Goal: Task Accomplishment & Management: Use online tool/utility

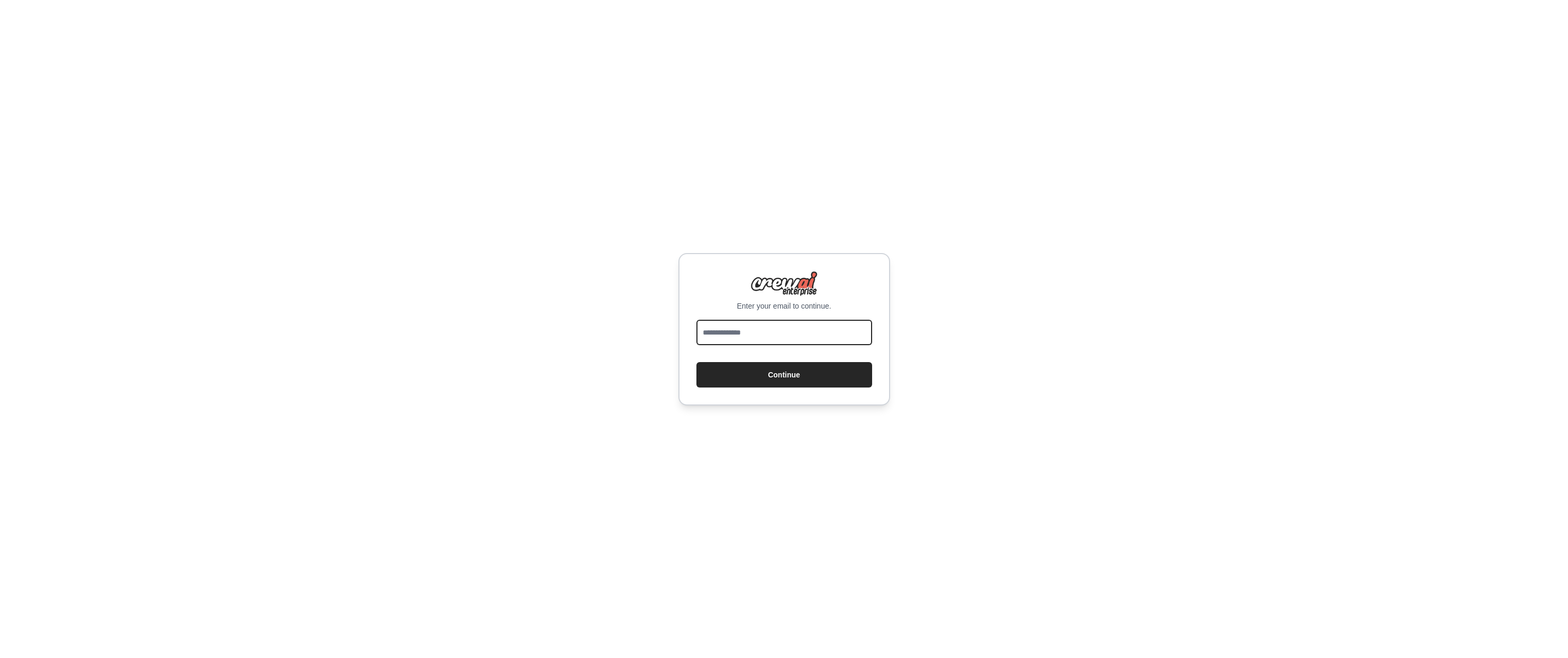
click at [799, 338] on input "email" at bounding box center [784, 332] width 176 height 26
type input "**********"
click at [696, 362] on button "Continue" at bounding box center [784, 375] width 176 height 26
click at [809, 377] on button "Continue" at bounding box center [784, 375] width 176 height 26
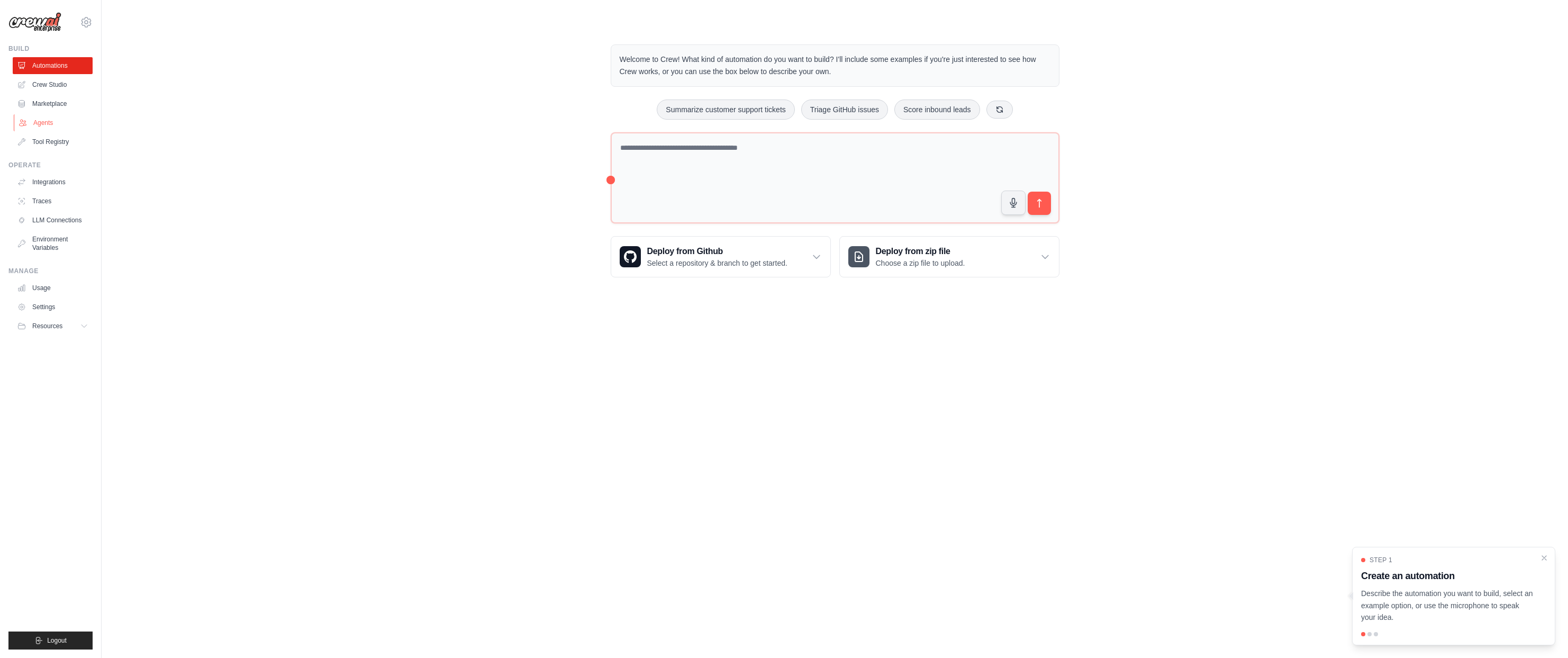
click at [42, 121] on link "Agents" at bounding box center [53, 122] width 80 height 17
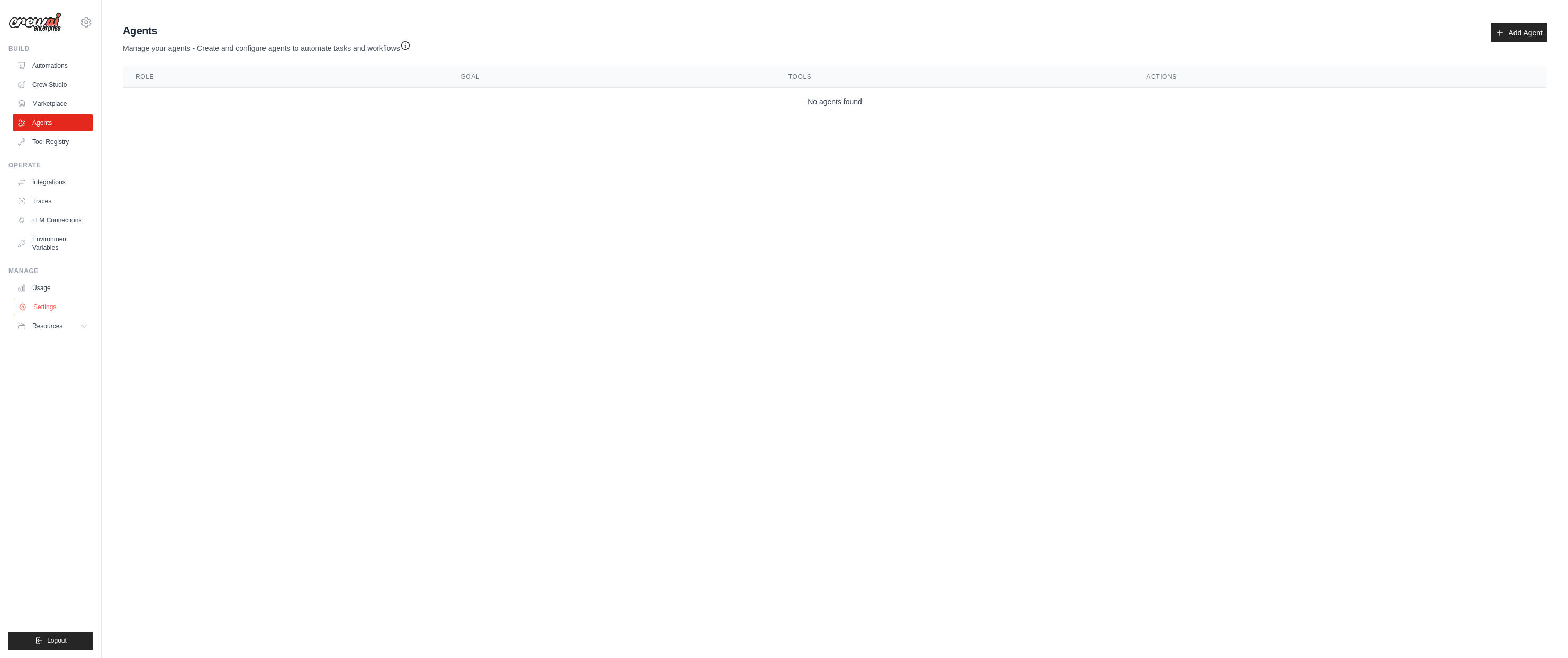
click at [55, 302] on link "Settings" at bounding box center [53, 307] width 80 height 17
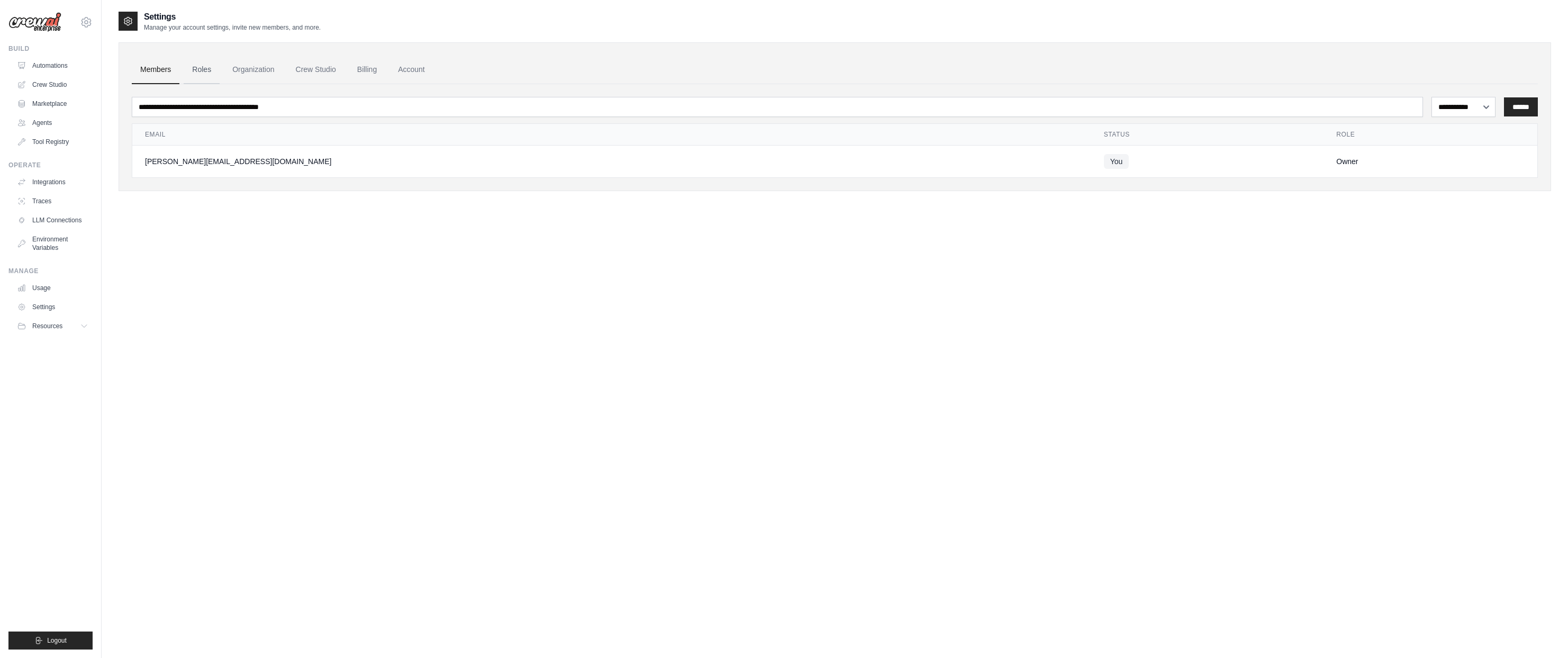
click at [197, 73] on link "Roles" at bounding box center [201, 70] width 36 height 29
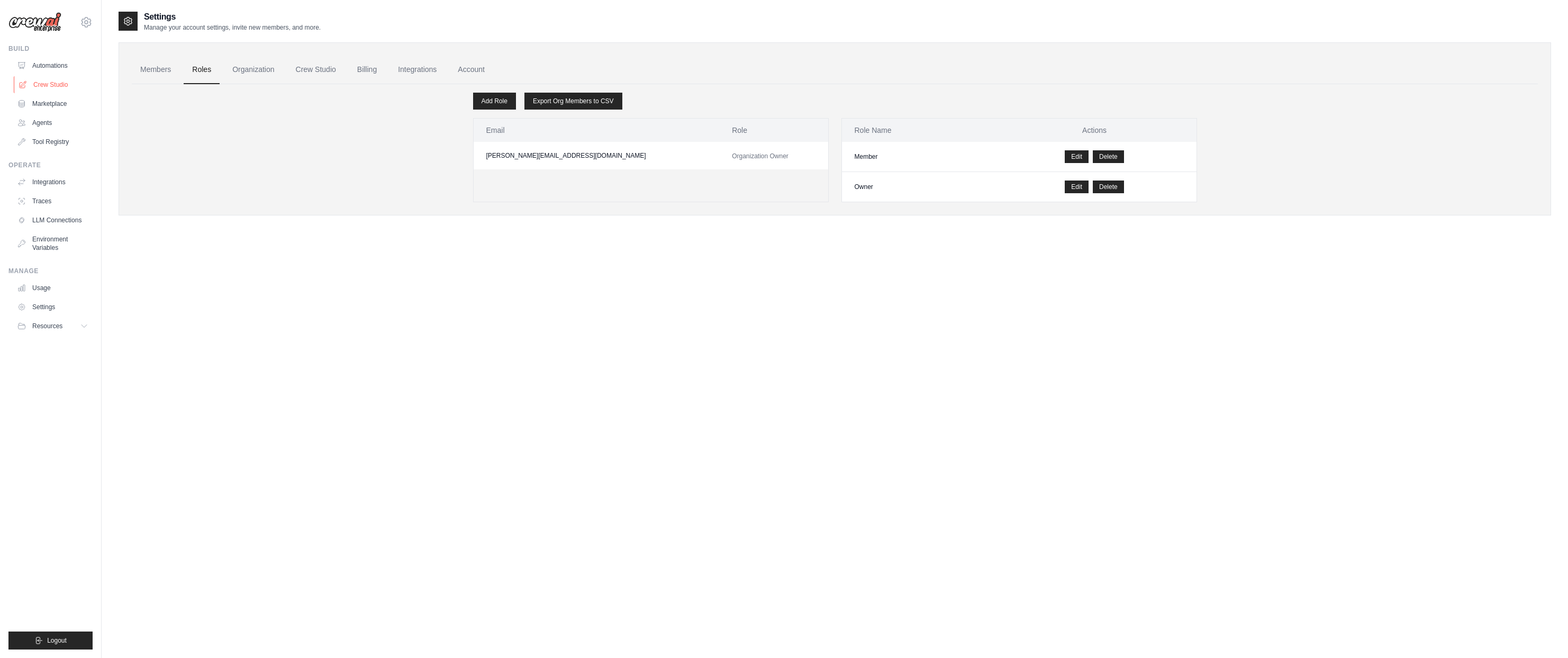
click at [46, 85] on link "Crew Studio" at bounding box center [53, 84] width 80 height 17
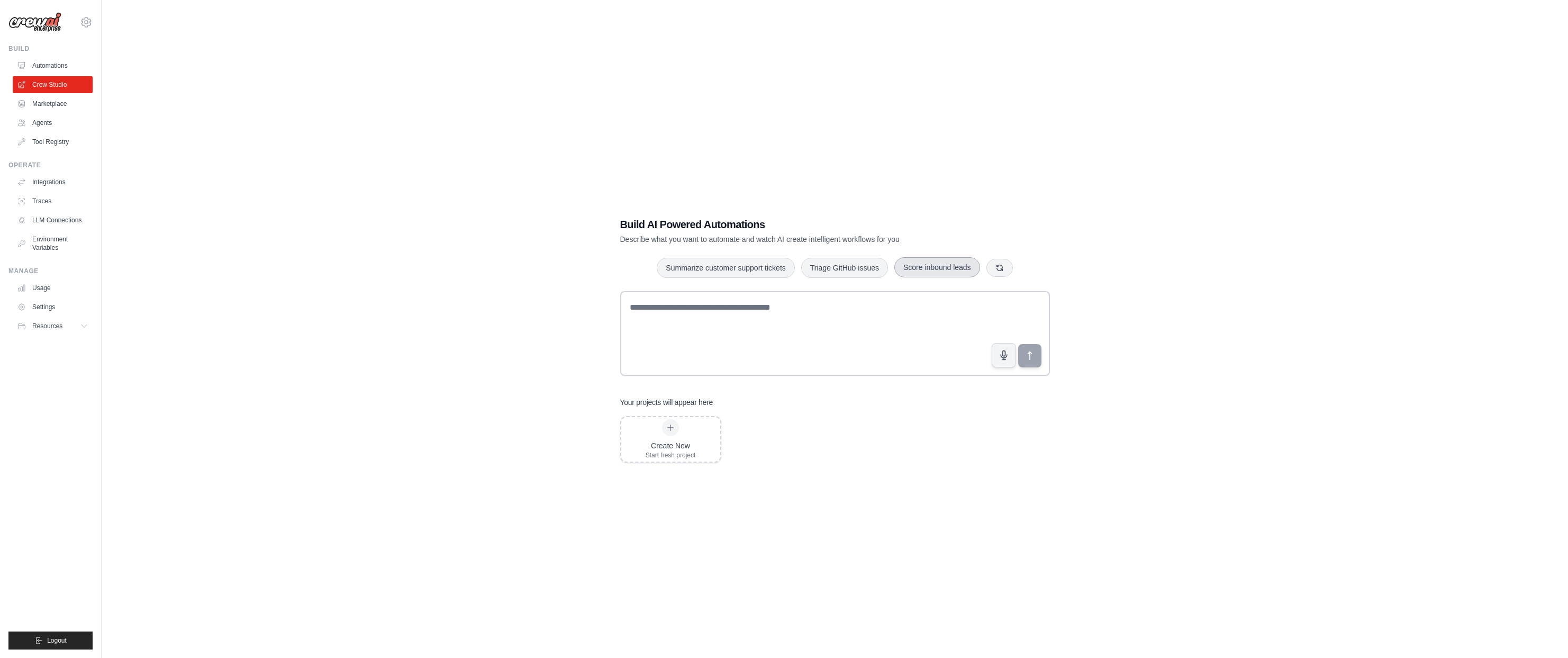
click at [956, 271] on button "Score inbound leads" at bounding box center [936, 267] width 85 height 20
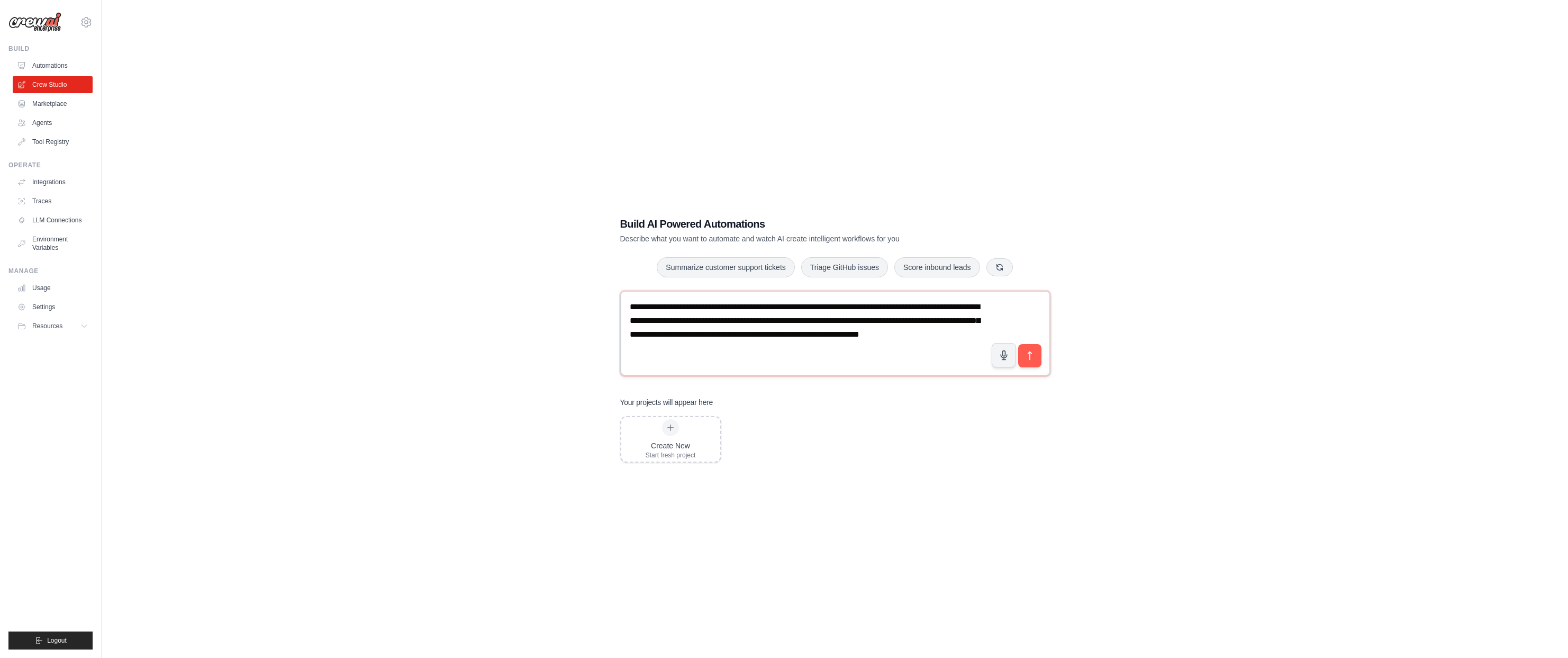
click at [763, 351] on textarea "**********" at bounding box center [835, 333] width 430 height 85
type textarea "**********"
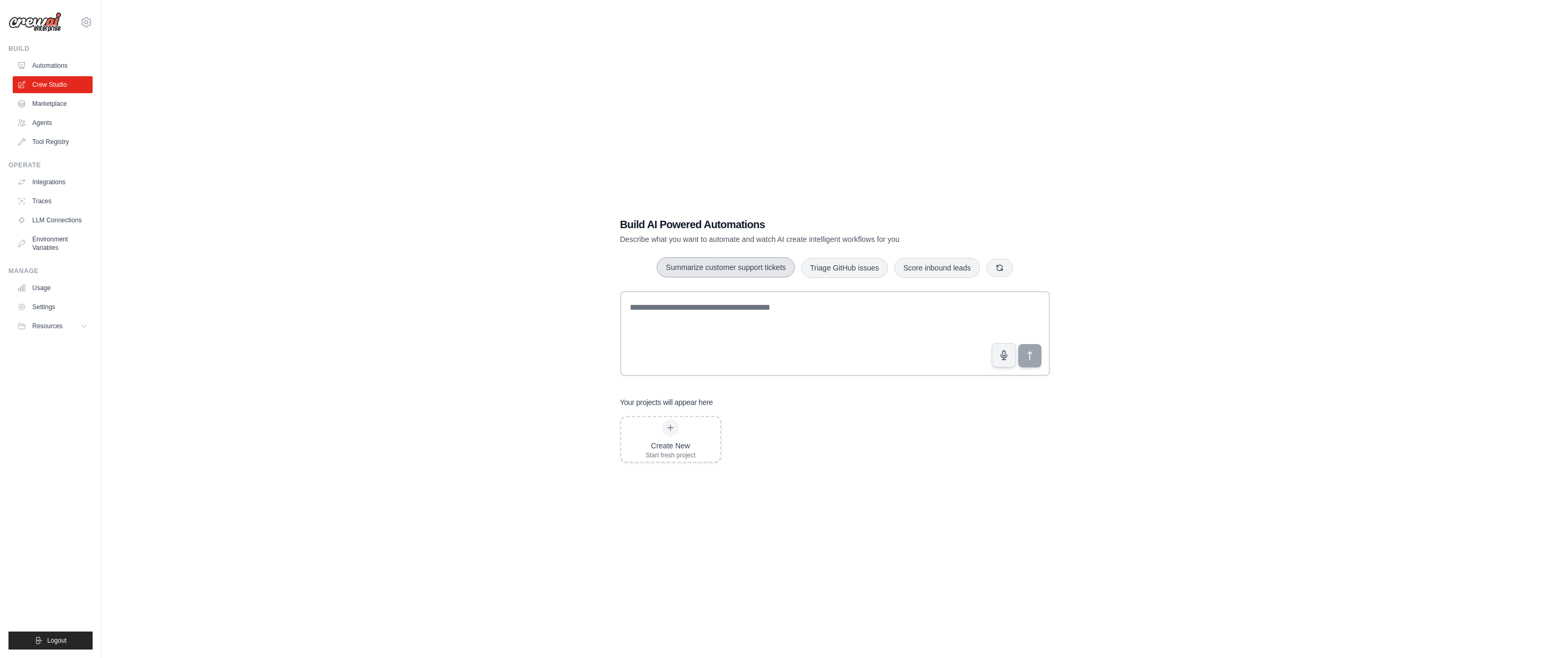
click at [727, 269] on button "Summarize customer support tickets" at bounding box center [725, 267] width 137 height 20
click at [1034, 360] on icon "submit" at bounding box center [1029, 355] width 11 height 11
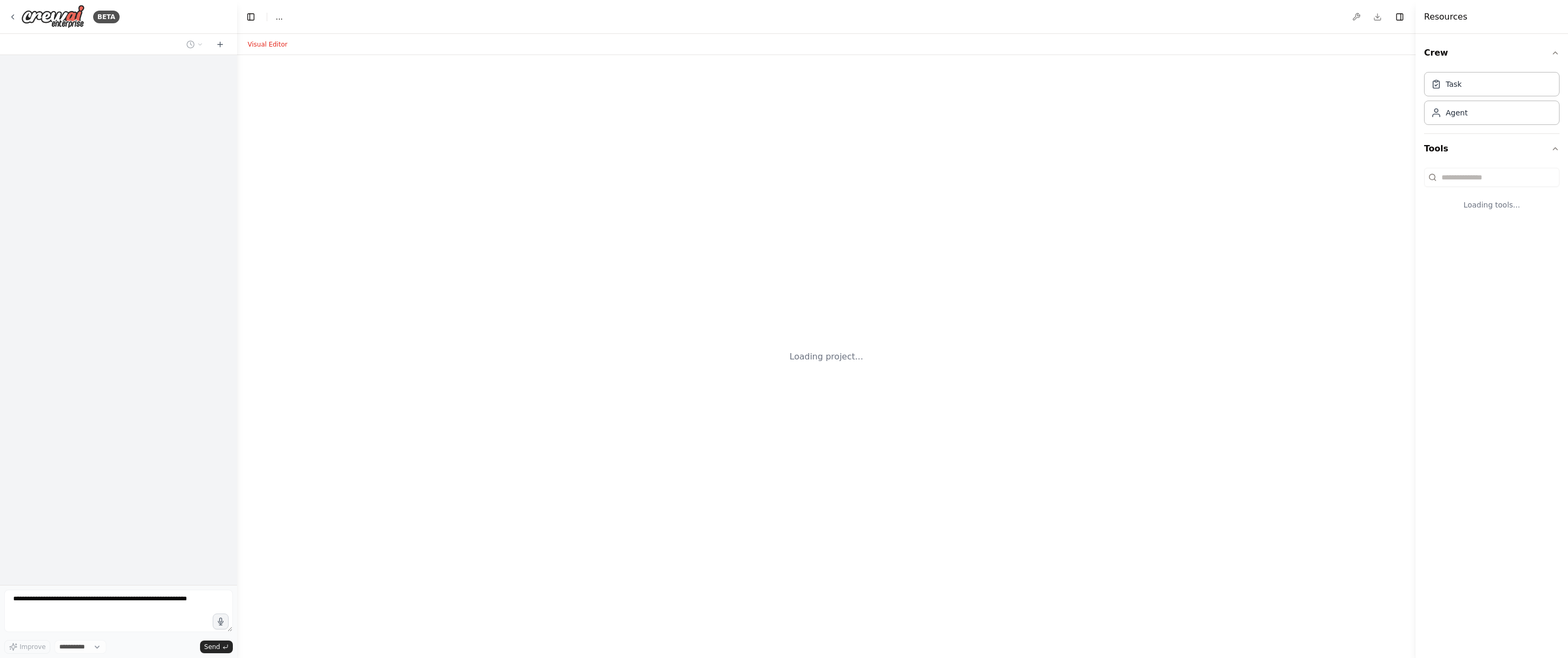
select select "****"
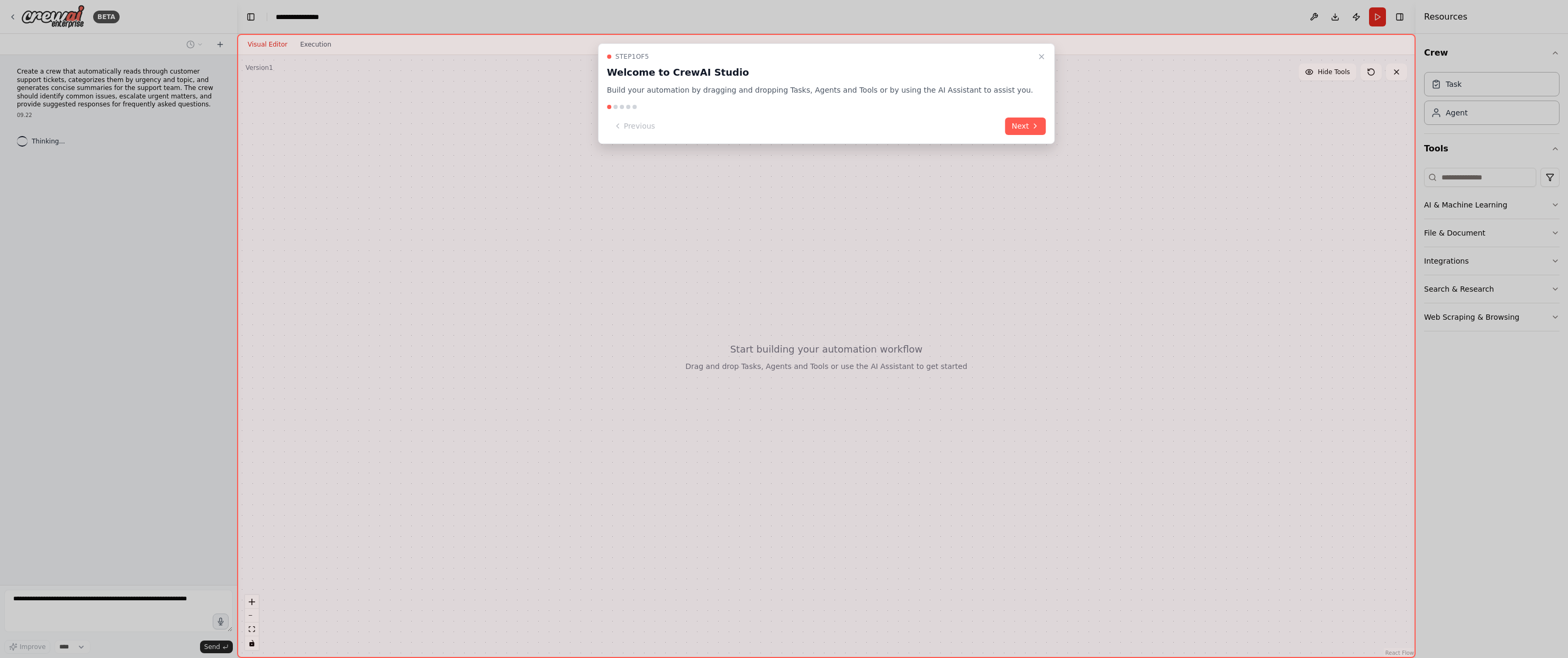
click at [1028, 133] on div "Step 1 of 5 Welcome to CrewAI Studio Build your automation by dragging and drop…" at bounding box center [826, 93] width 457 height 101
click at [1039, 56] on icon "Close walkthrough" at bounding box center [1041, 56] width 4 height 4
click at [1005, 133] on button "Next" at bounding box center [1025, 126] width 41 height 18
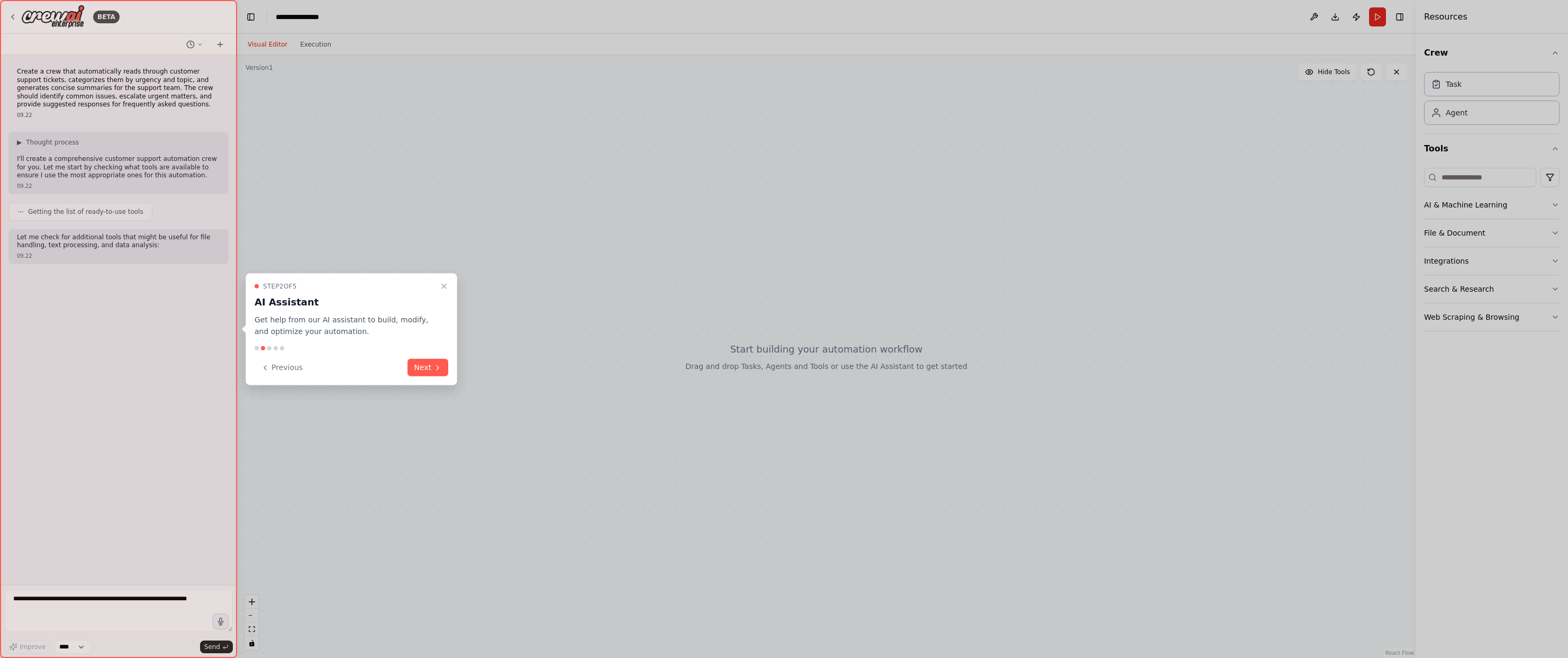
click at [435, 378] on div "Step 2 of 5 AI Assistant Get help from our AI assistant to build, modify, and o…" at bounding box center [350, 328] width 212 height 113
click at [429, 370] on button "Next" at bounding box center [427, 367] width 41 height 18
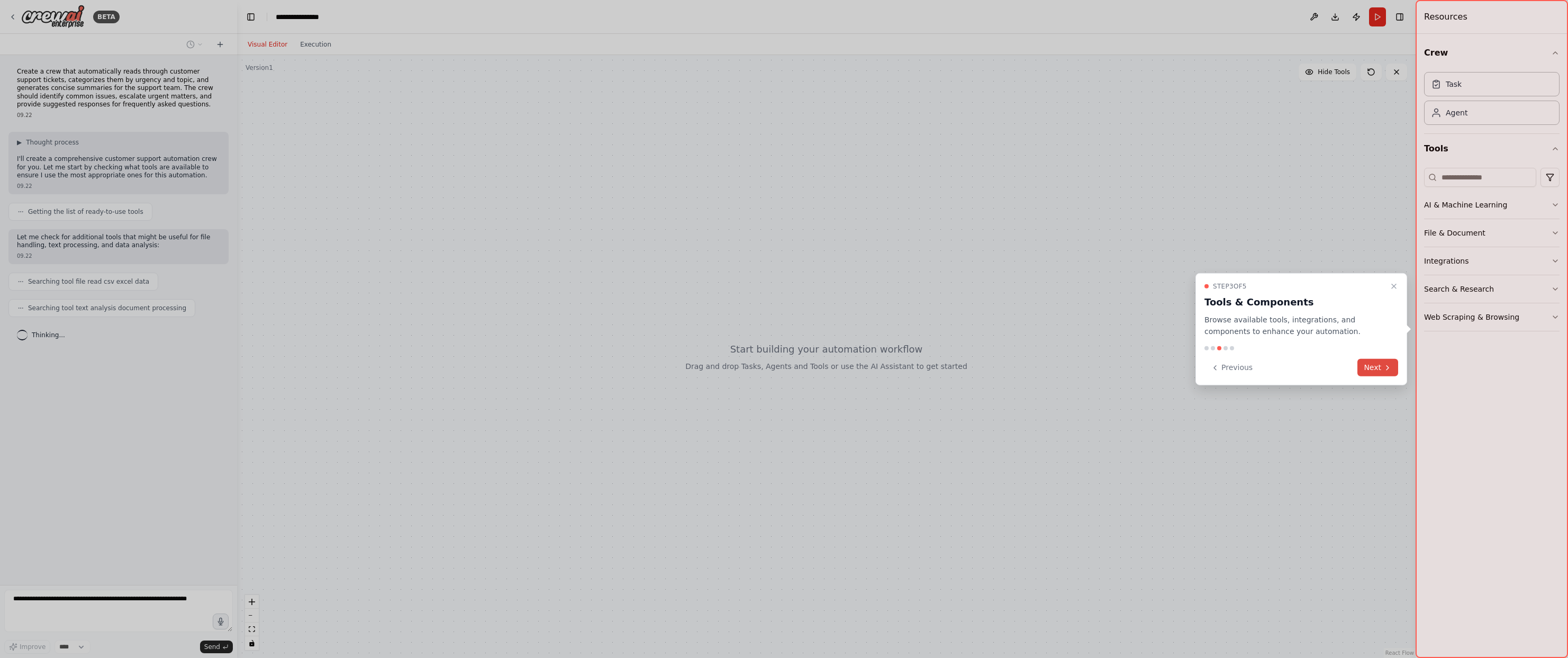
click at [1376, 365] on button "Next" at bounding box center [1377, 367] width 41 height 18
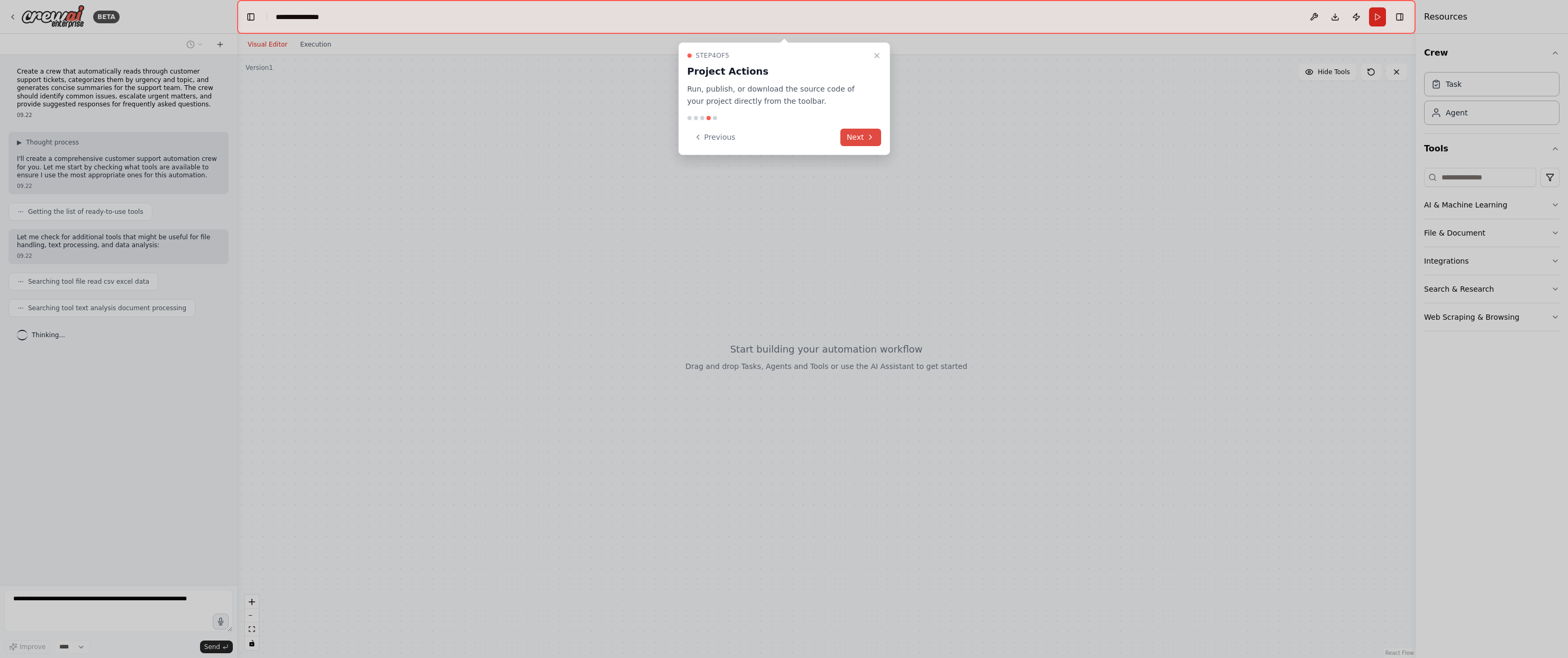
click at [856, 136] on button "Next" at bounding box center [860, 137] width 41 height 18
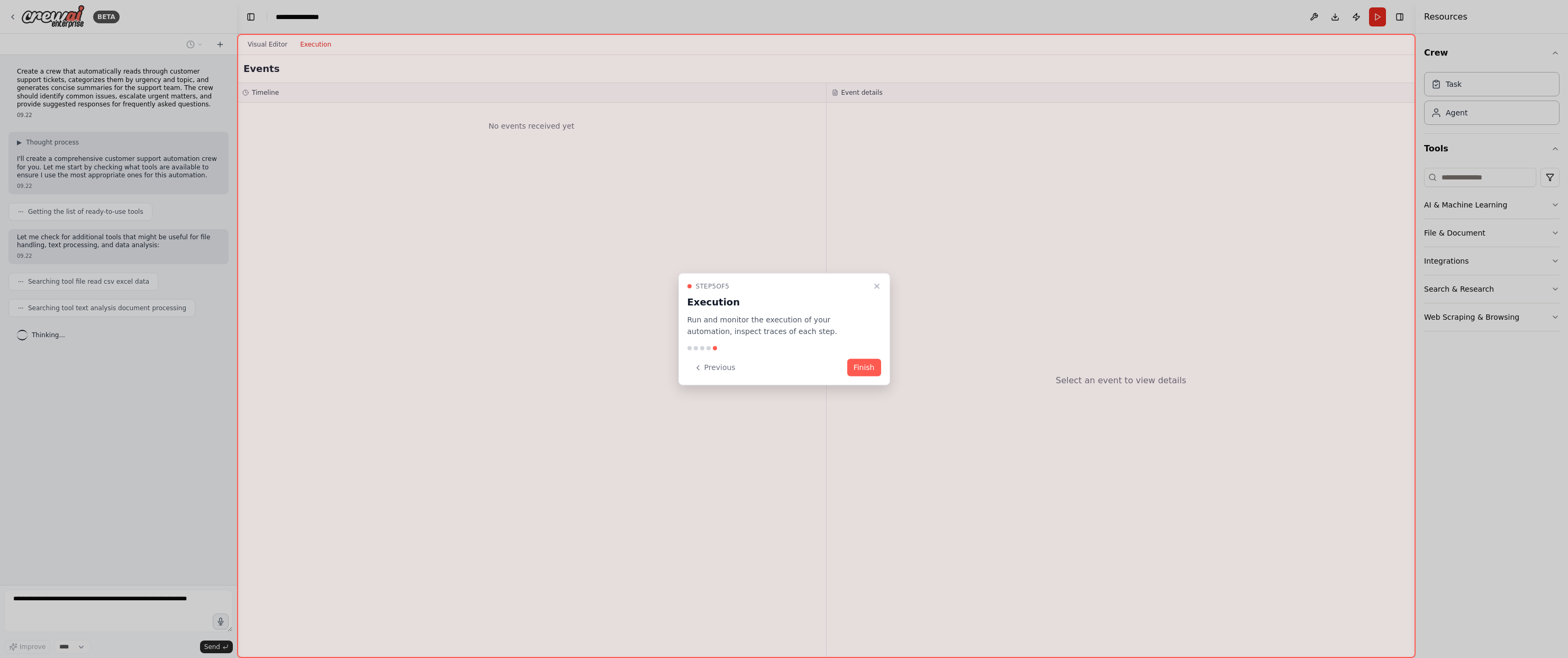
click at [862, 380] on div "Step 5 of 5 Execution Run and monitor the execution of your automation, inspect…" at bounding box center [784, 328] width 212 height 113
click at [864, 365] on button "Finish" at bounding box center [864, 367] width 34 height 18
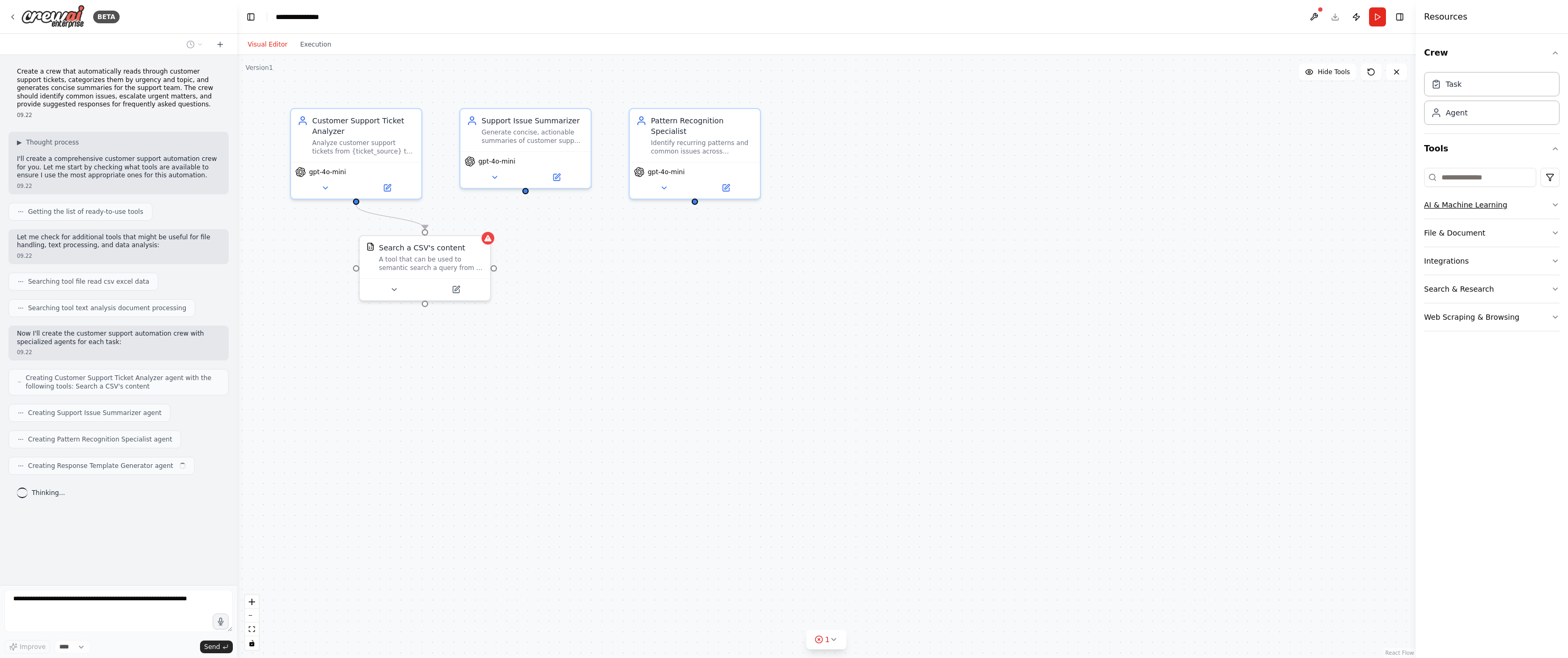
click at [1554, 207] on icon "button" at bounding box center [1554, 204] width 9 height 9
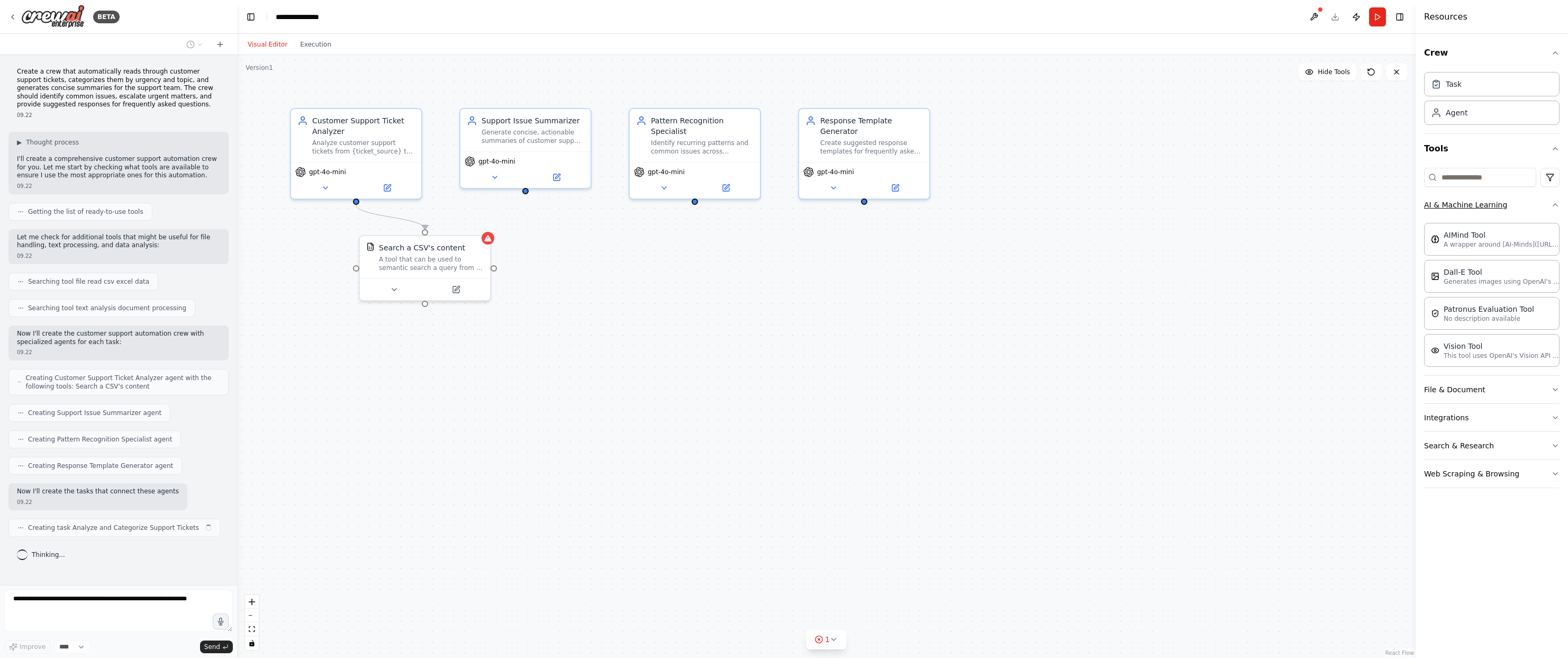
click at [1554, 208] on icon "button" at bounding box center [1554, 204] width 9 height 9
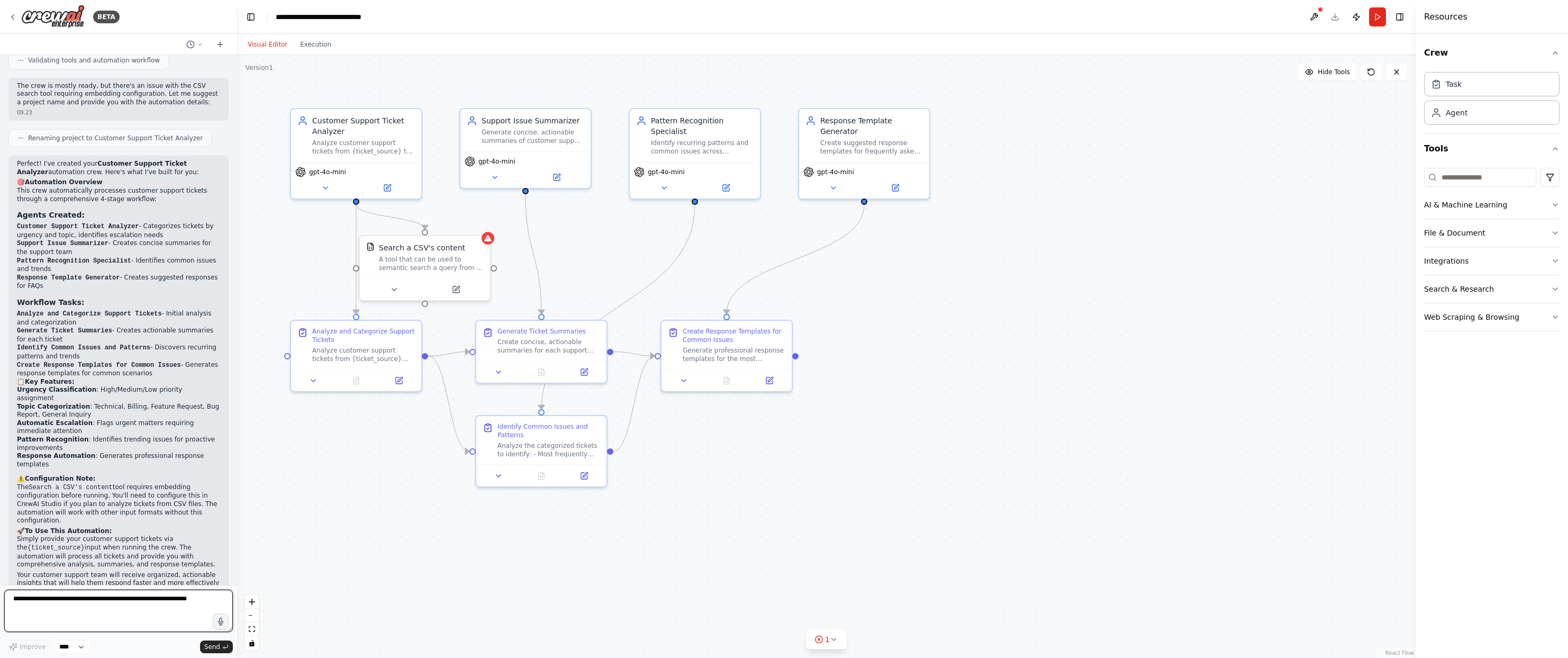
scroll to position [641, 0]
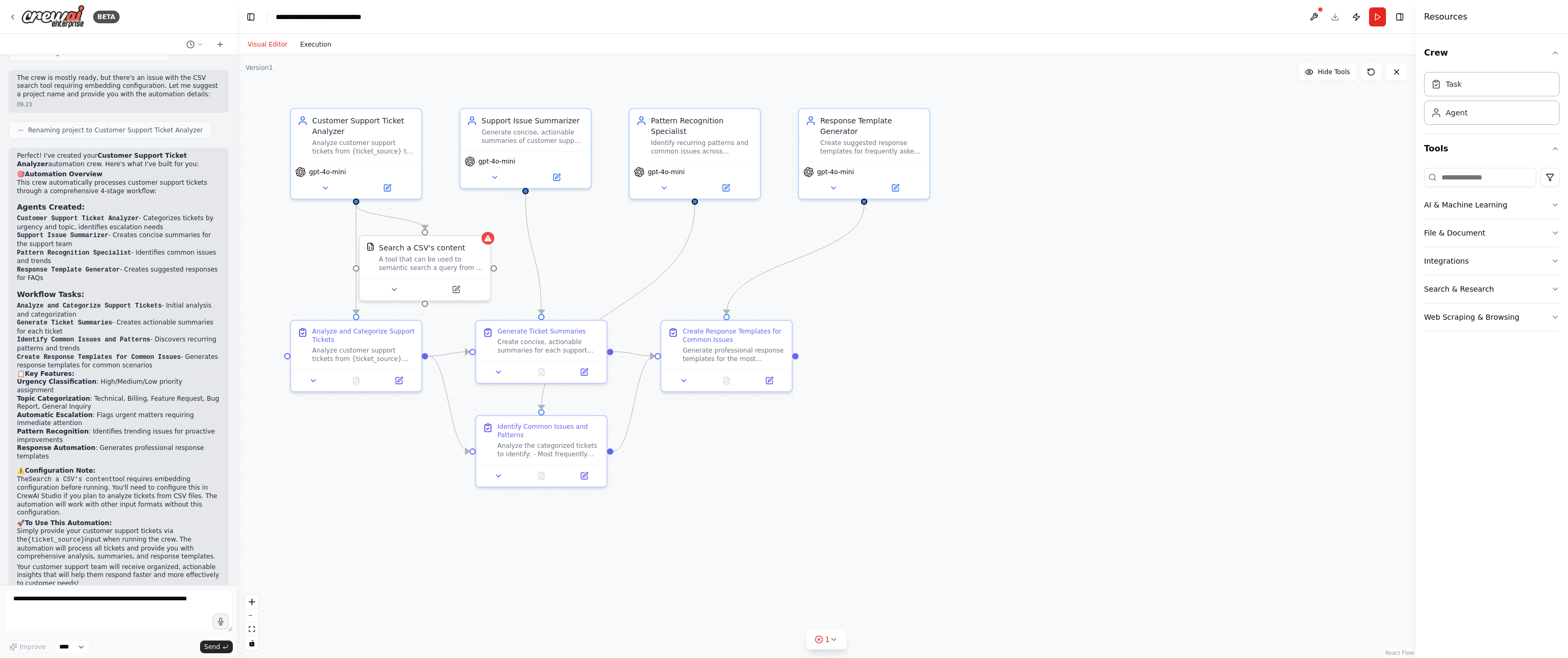
click at [321, 40] on button "Execution" at bounding box center [315, 45] width 44 height 13
click at [254, 49] on button "Visual Editor" at bounding box center [267, 45] width 53 height 13
click at [1310, 77] on button "Hide Tools" at bounding box center [1327, 72] width 57 height 17
click at [1310, 77] on button "Show Tools" at bounding box center [1326, 72] width 61 height 17
click at [1310, 77] on button "Hide Tools" at bounding box center [1327, 72] width 57 height 17
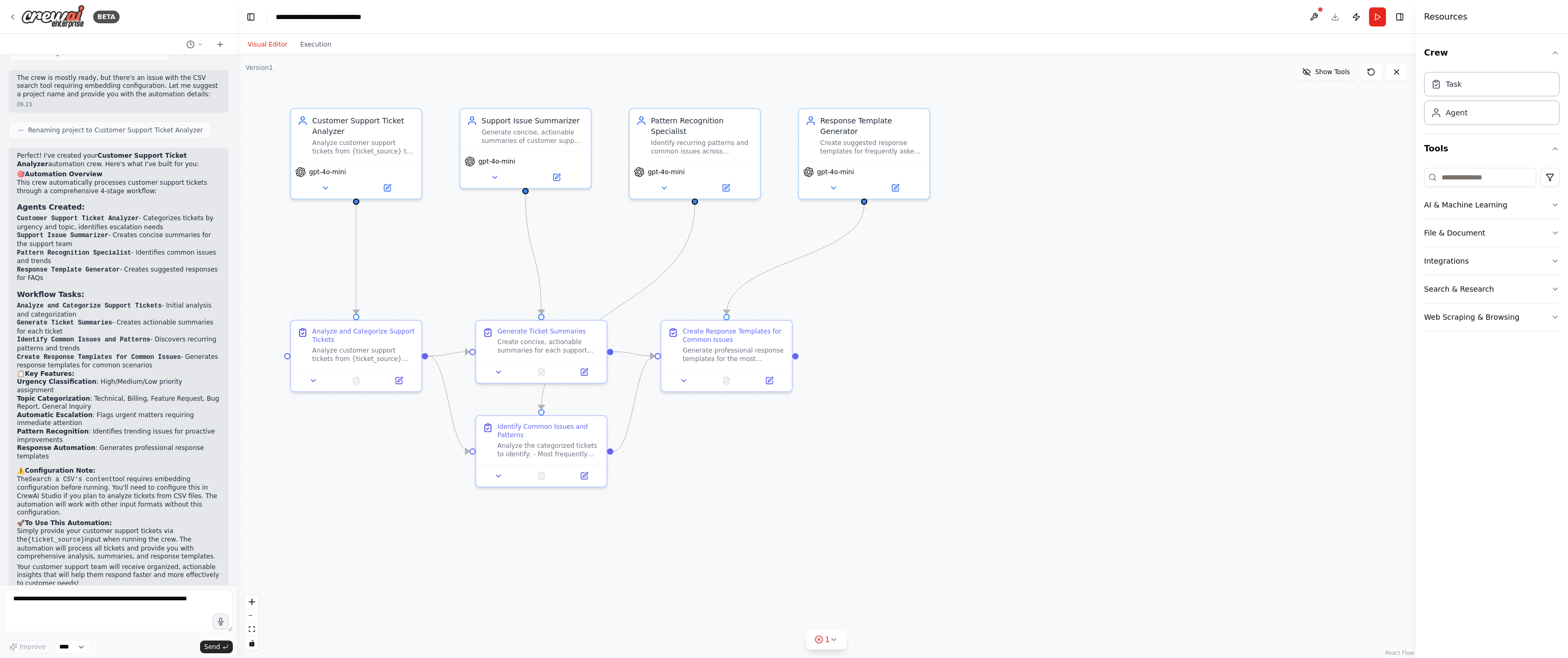
click at [1310, 77] on button "Show Tools" at bounding box center [1326, 72] width 61 height 17
click at [1311, 18] on button at bounding box center [1313, 17] width 17 height 19
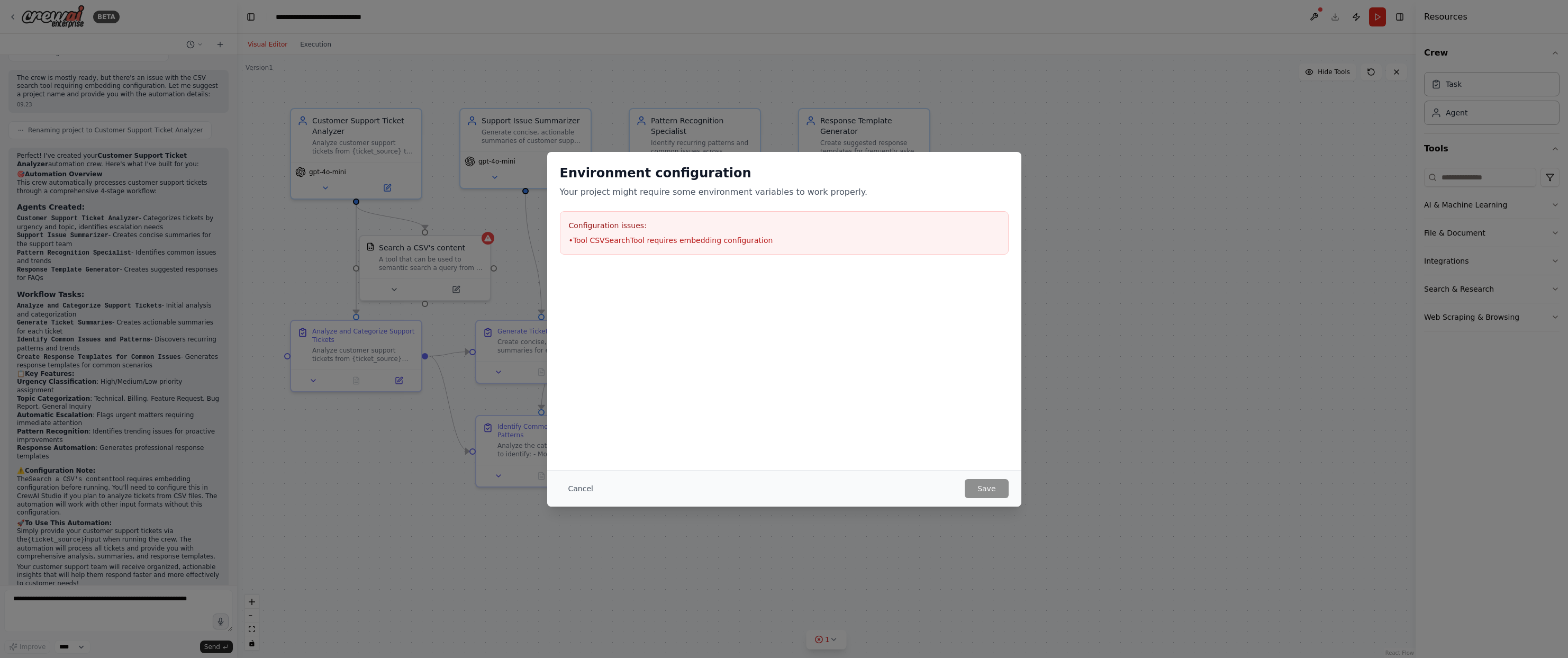
click at [754, 230] on h3 "Configuration issues:" at bounding box center [783, 225] width 430 height 10
click at [581, 490] on button "Cancel" at bounding box center [580, 489] width 42 height 19
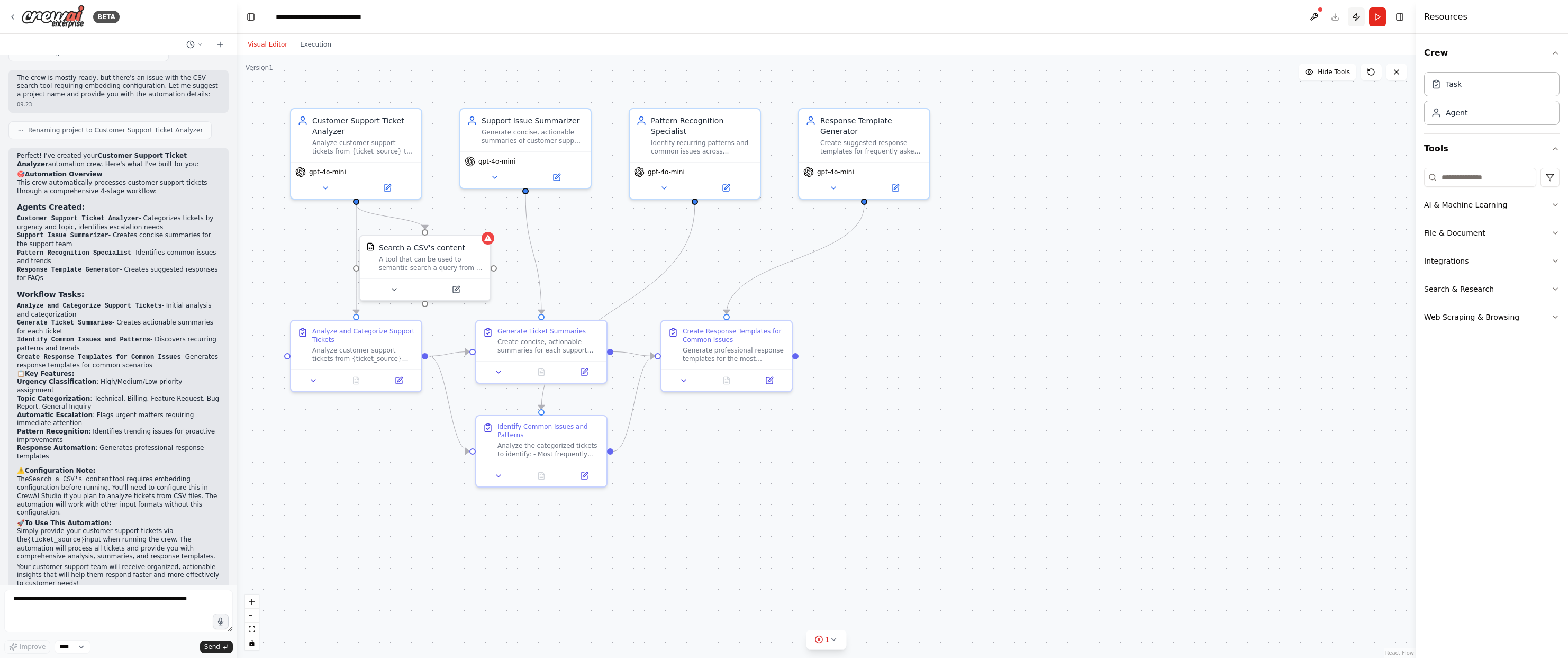
click at [1353, 18] on button "Publish" at bounding box center [1356, 17] width 17 height 19
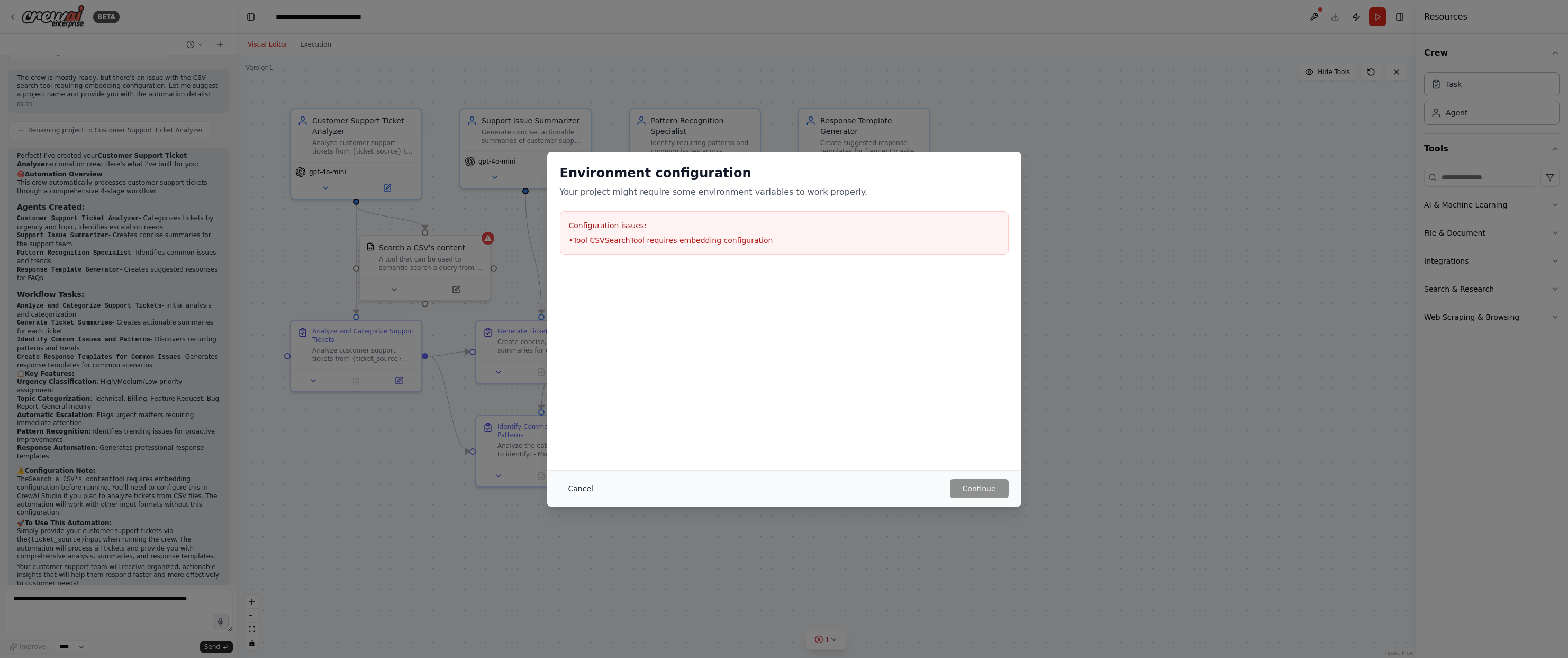
click at [580, 484] on button "Cancel" at bounding box center [580, 489] width 42 height 19
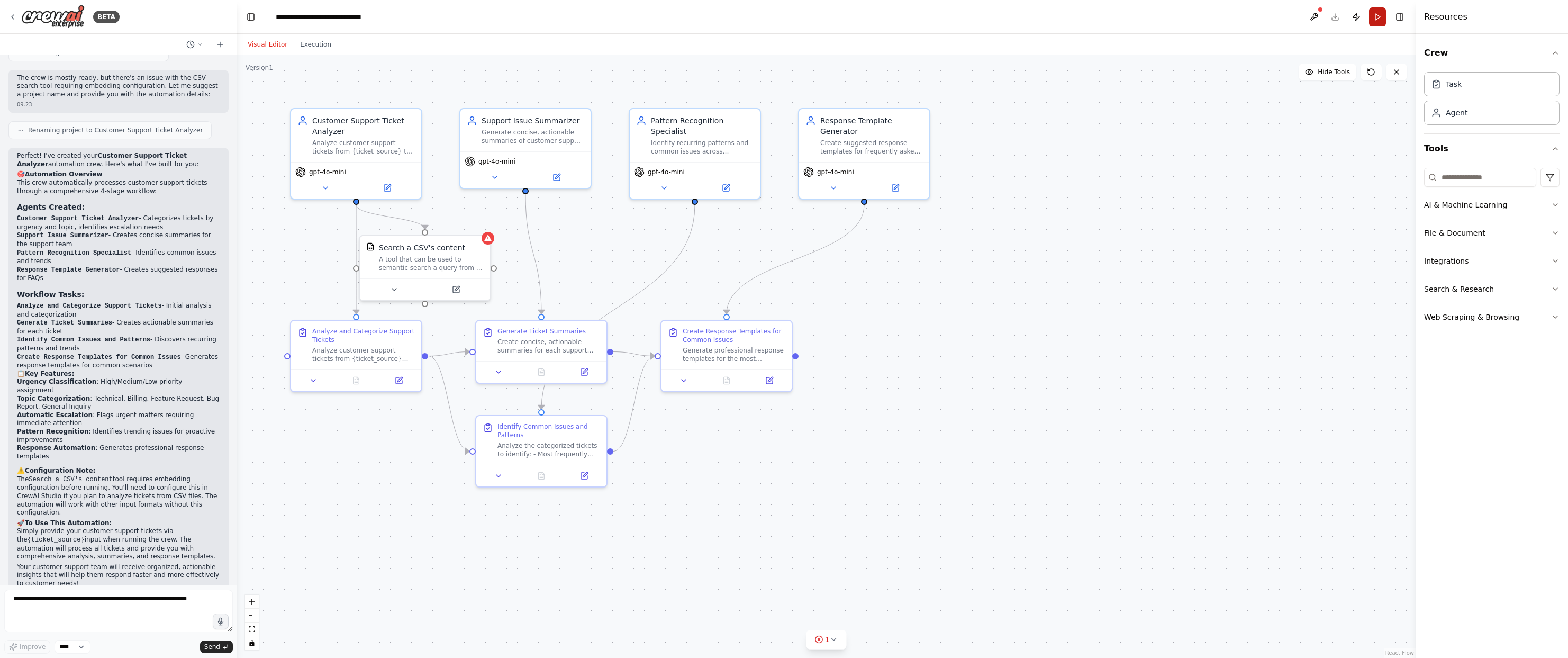
click at [1378, 15] on button "Run" at bounding box center [1376, 17] width 17 height 19
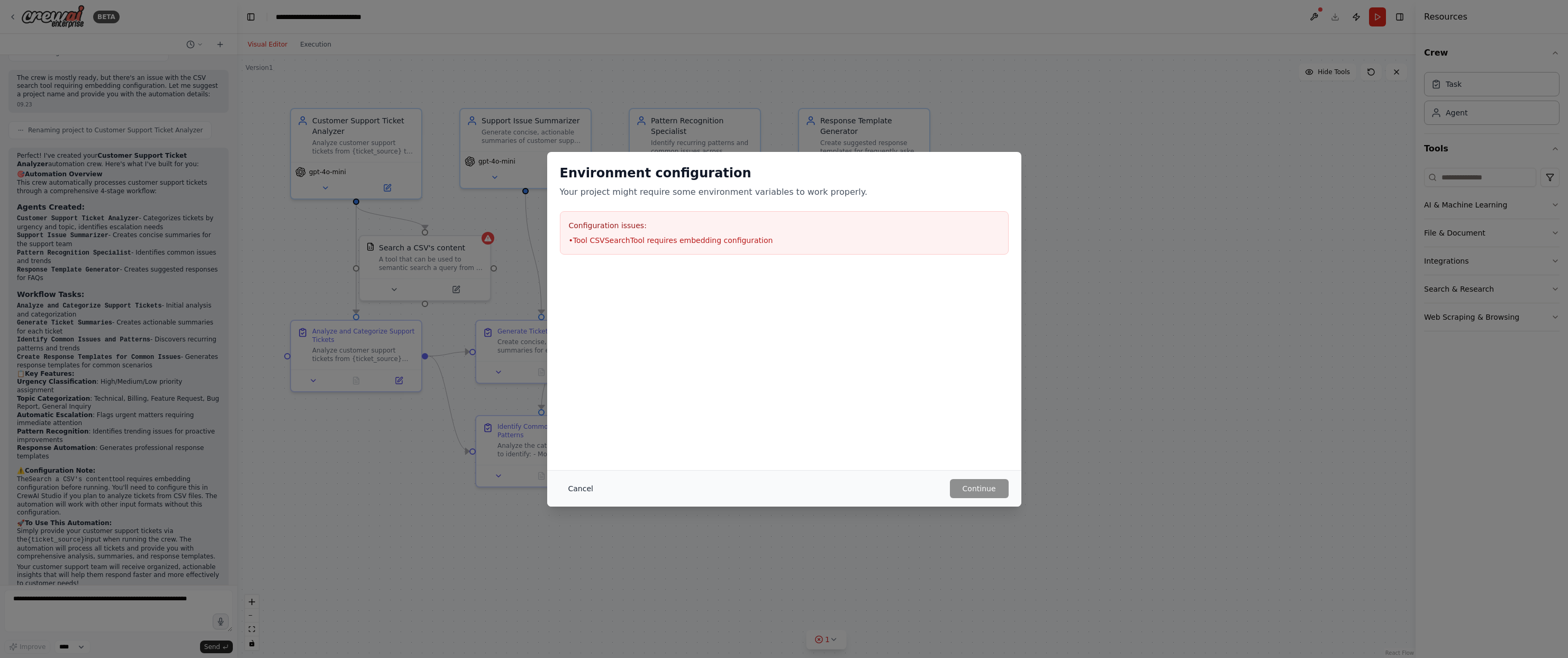
click at [577, 490] on button "Cancel" at bounding box center [580, 489] width 42 height 19
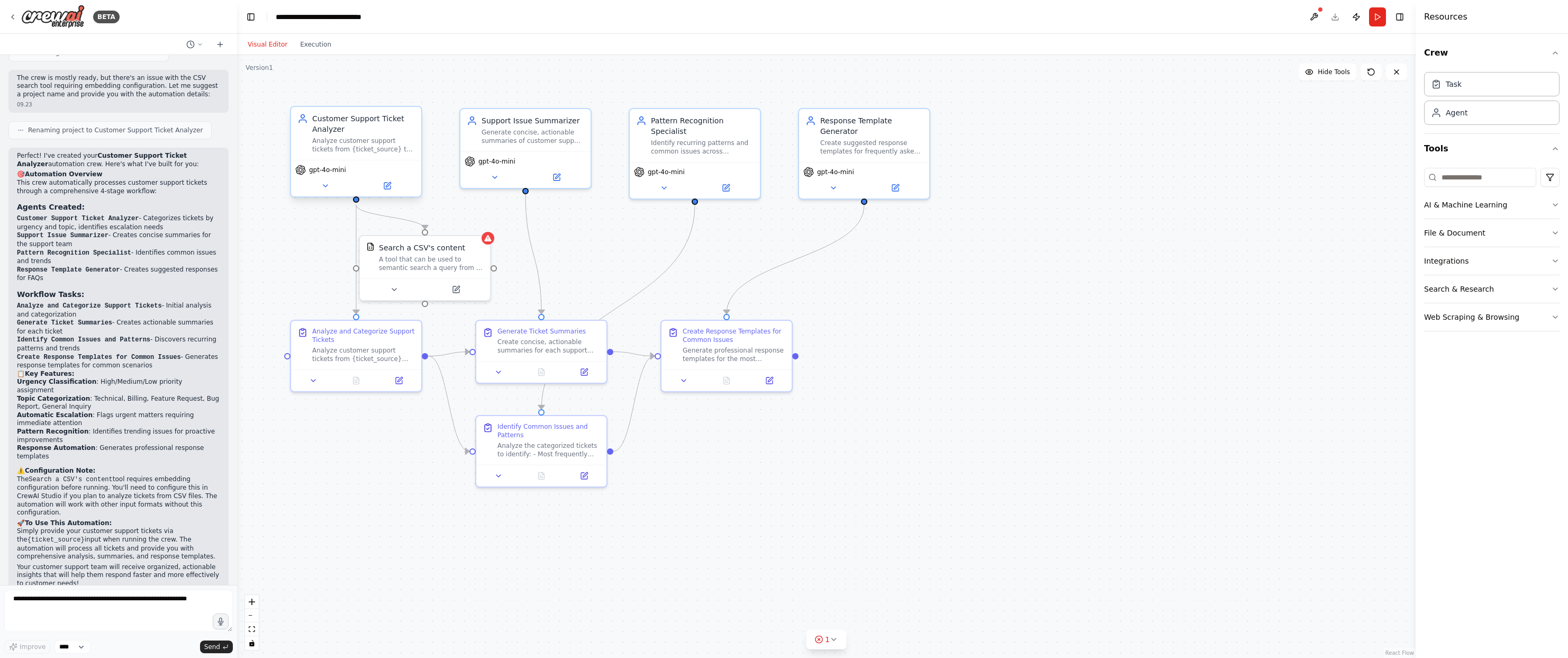
click at [357, 145] on div "Analyze customer support tickets from {ticket_source} to categorize them by urg…" at bounding box center [363, 145] width 103 height 17
click at [1555, 258] on icon "button" at bounding box center [1554, 260] width 9 height 9
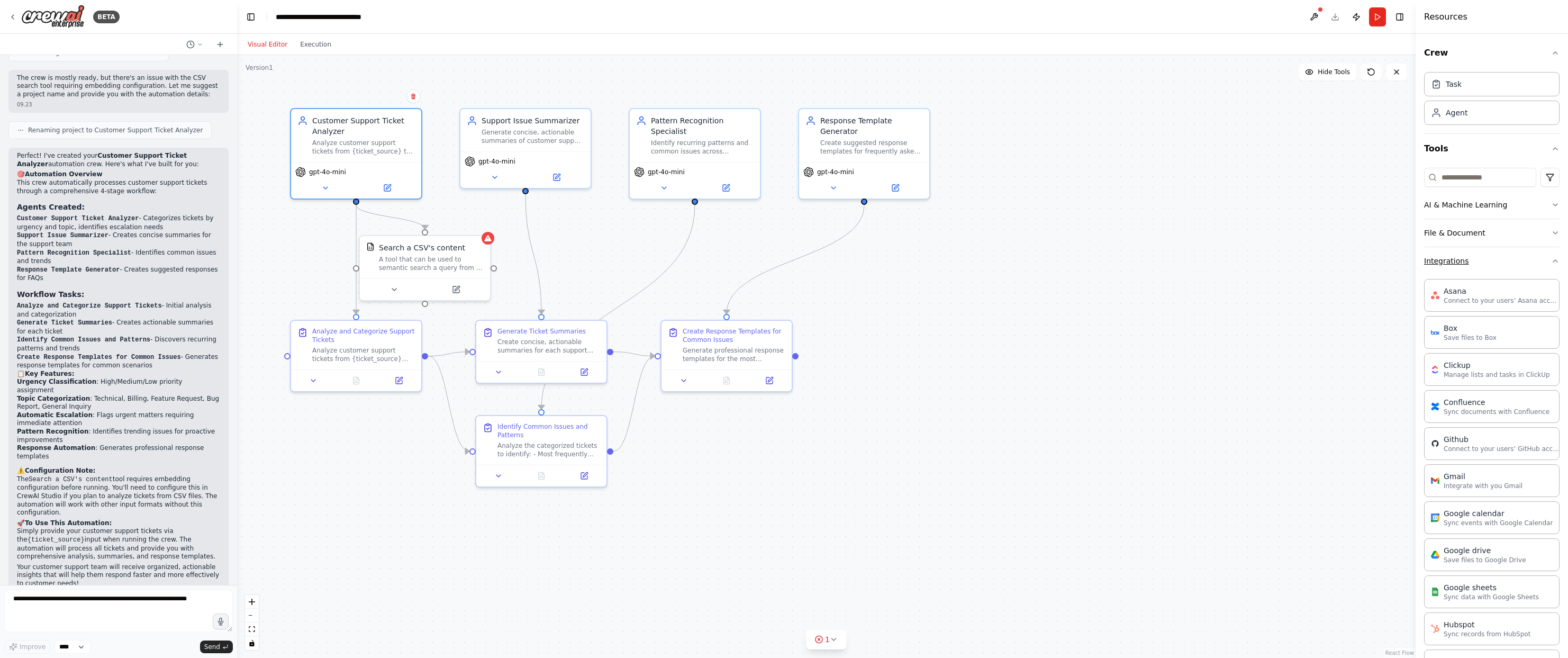
click at [1555, 258] on icon "button" at bounding box center [1554, 260] width 9 height 9
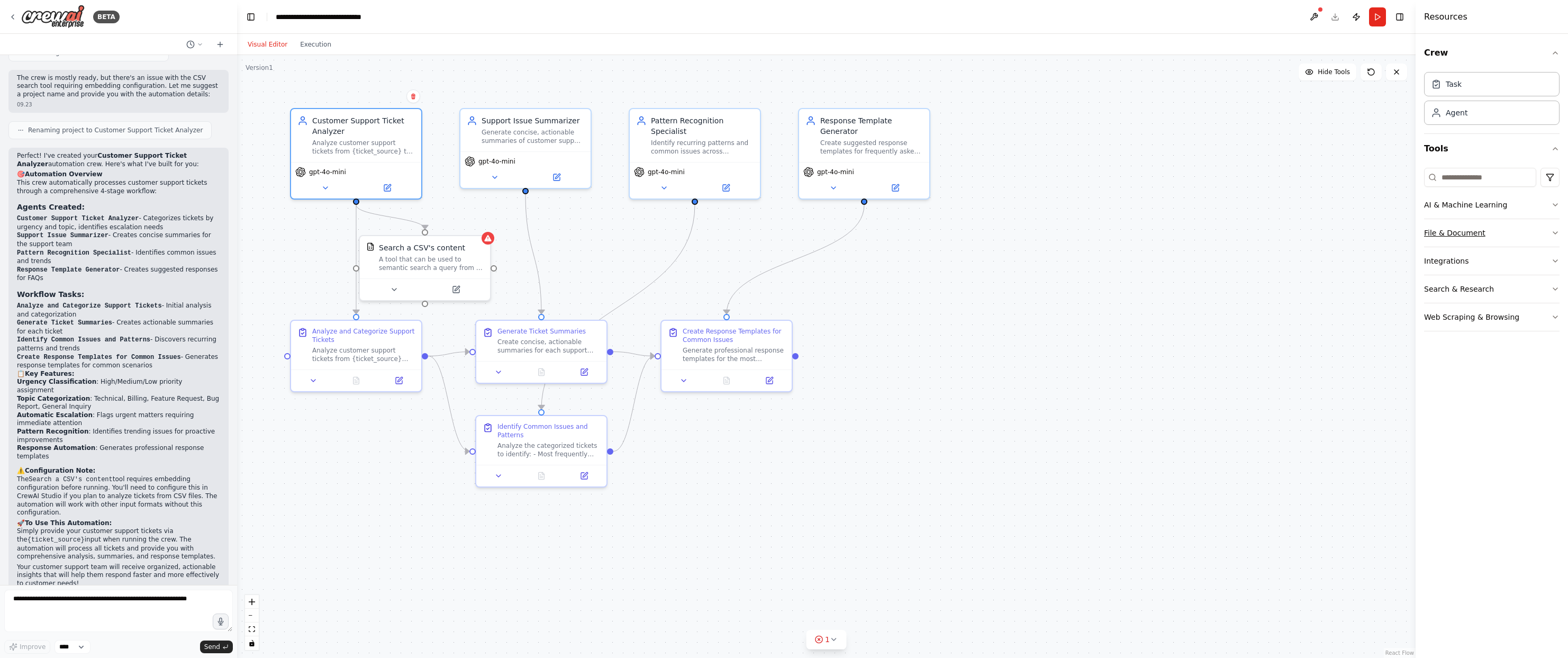
click at [1553, 224] on button "File & Document" at bounding box center [1491, 232] width 136 height 27
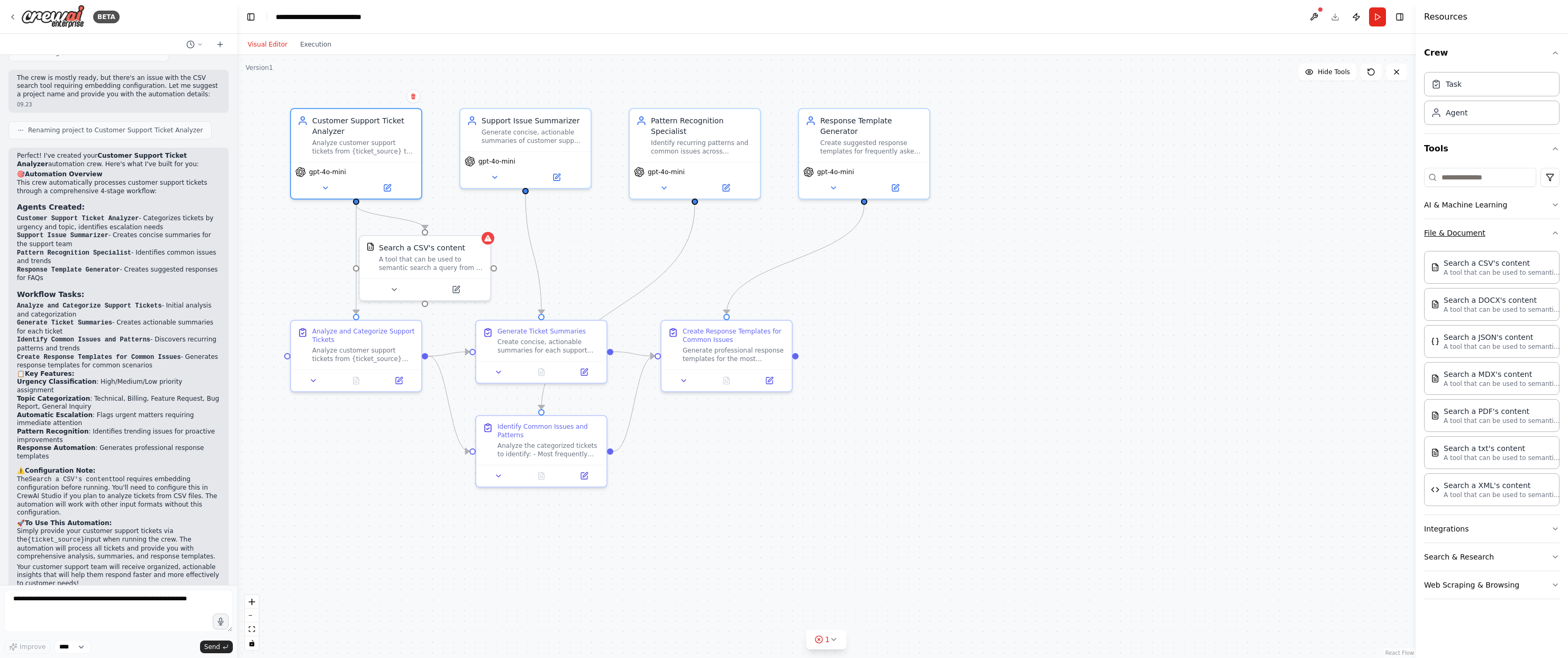
click at [1553, 224] on button "File & Document" at bounding box center [1491, 232] width 136 height 27
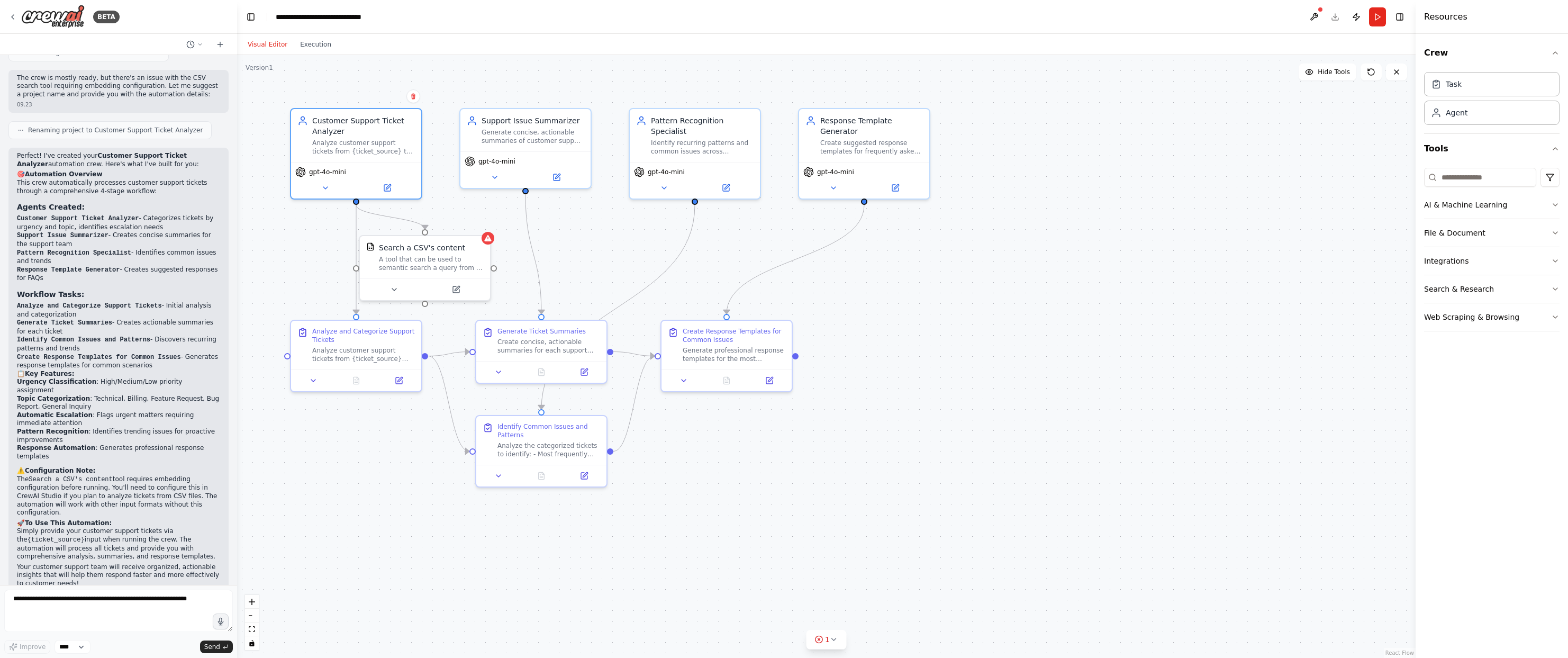
click at [1559, 256] on div "Crew Task Agent Tools AI & Machine Learning File & Document Integrations Search…" at bounding box center [1491, 345] width 152 height 624
click at [1557, 261] on icon "button" at bounding box center [1554, 260] width 9 height 9
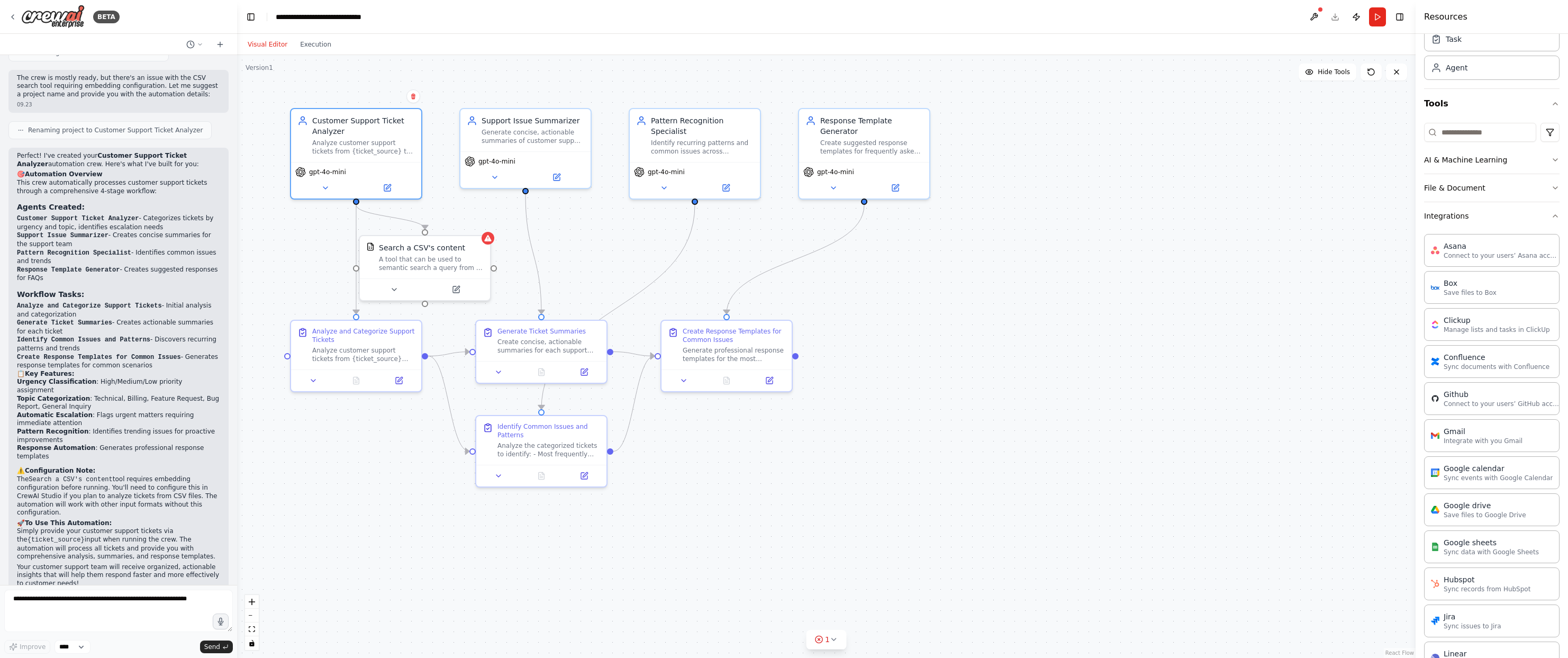
scroll to position [0, 0]
click at [1549, 256] on button "Integrations" at bounding box center [1491, 260] width 136 height 27
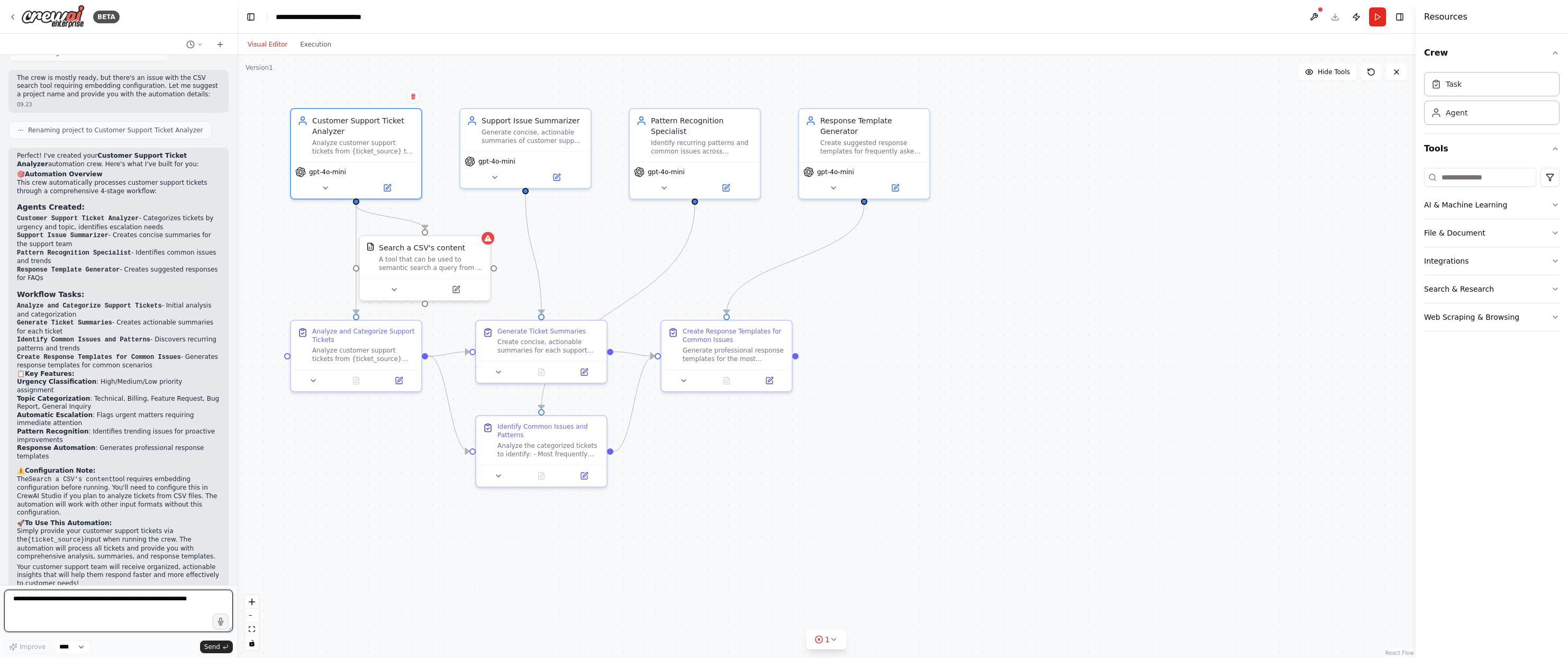
click at [145, 611] on textarea at bounding box center [118, 610] width 228 height 42
type textarea "**********"
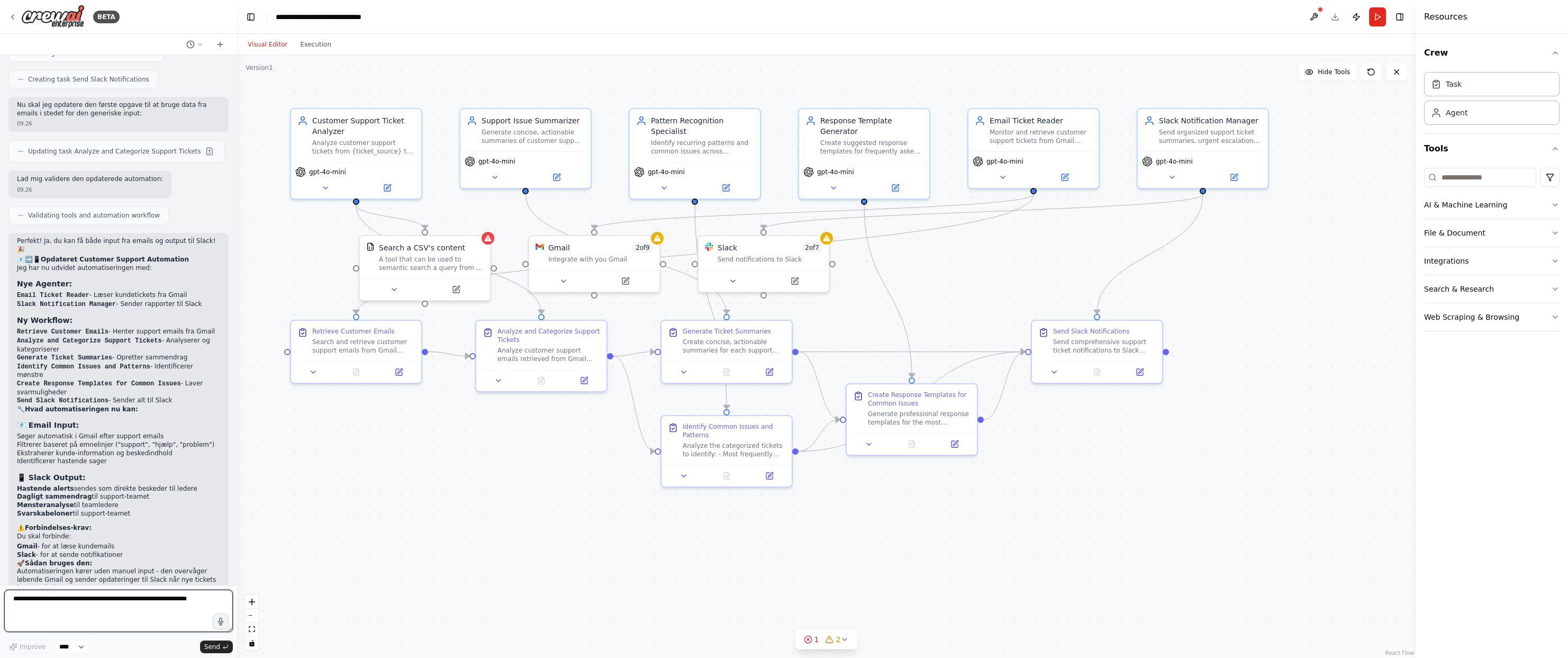
scroll to position [1638, 0]
type textarea "**********"
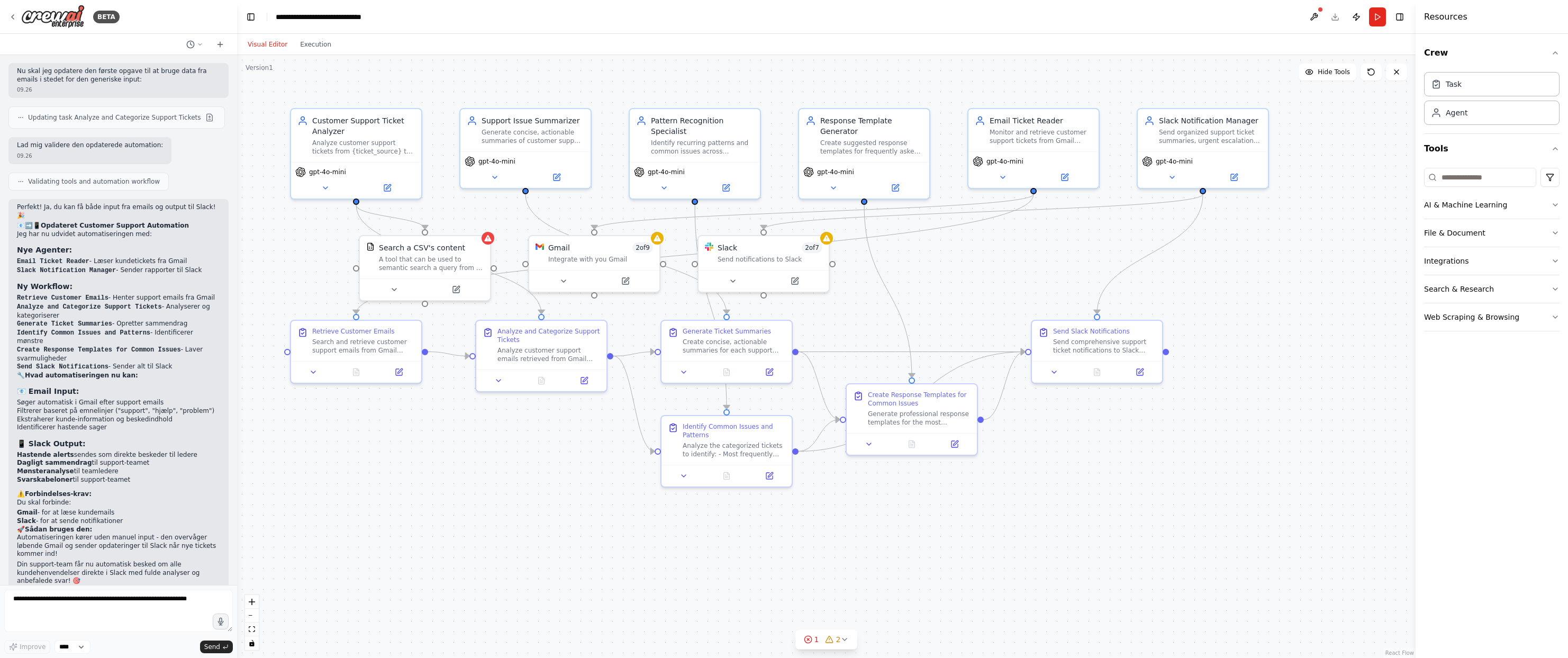
scroll to position [1723, 0]
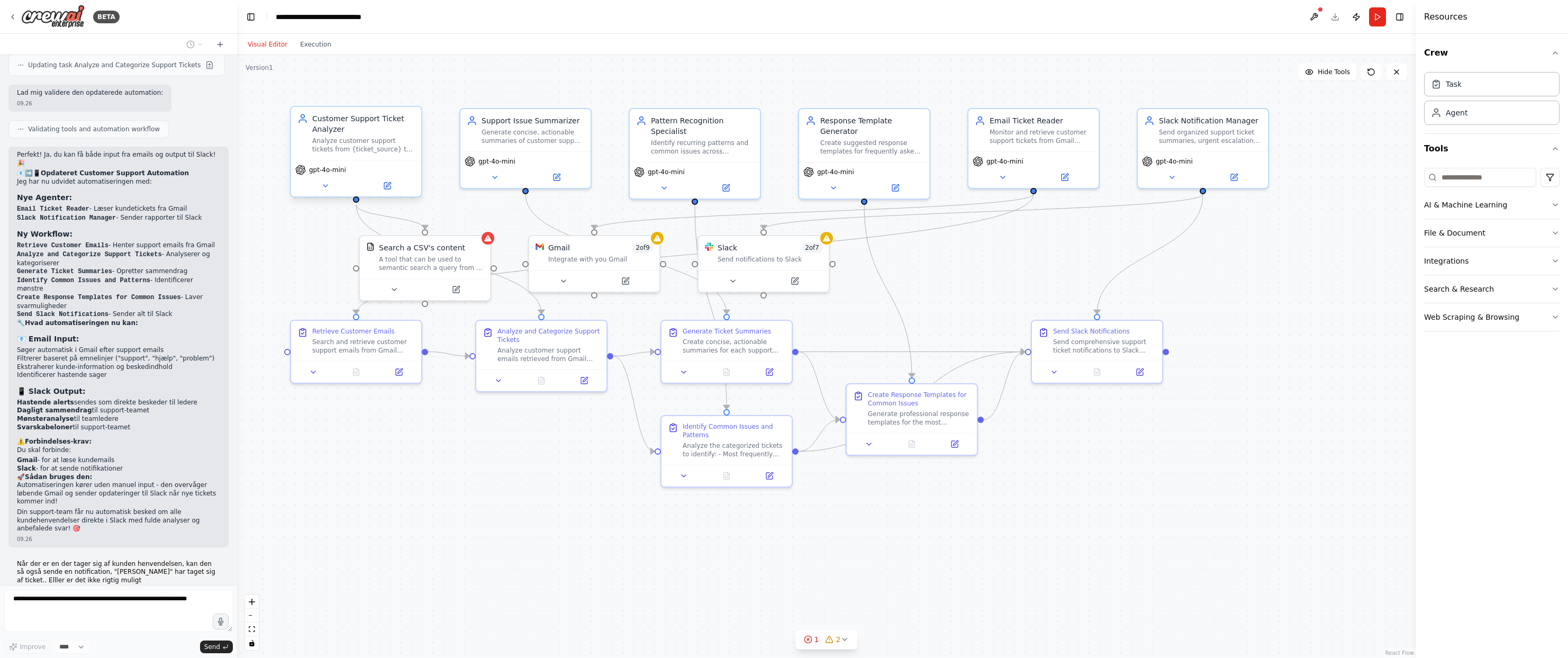
click at [369, 133] on div "Customer Support Ticket Analyzer" at bounding box center [363, 124] width 103 height 22
click at [368, 139] on div "Analyze customer support tickets from {ticket_source} to categorize them by urg…" at bounding box center [363, 145] width 103 height 17
click at [323, 137] on div "Analyze customer support tickets from {ticket_source} to categorize them by urg…" at bounding box center [363, 145] width 103 height 17
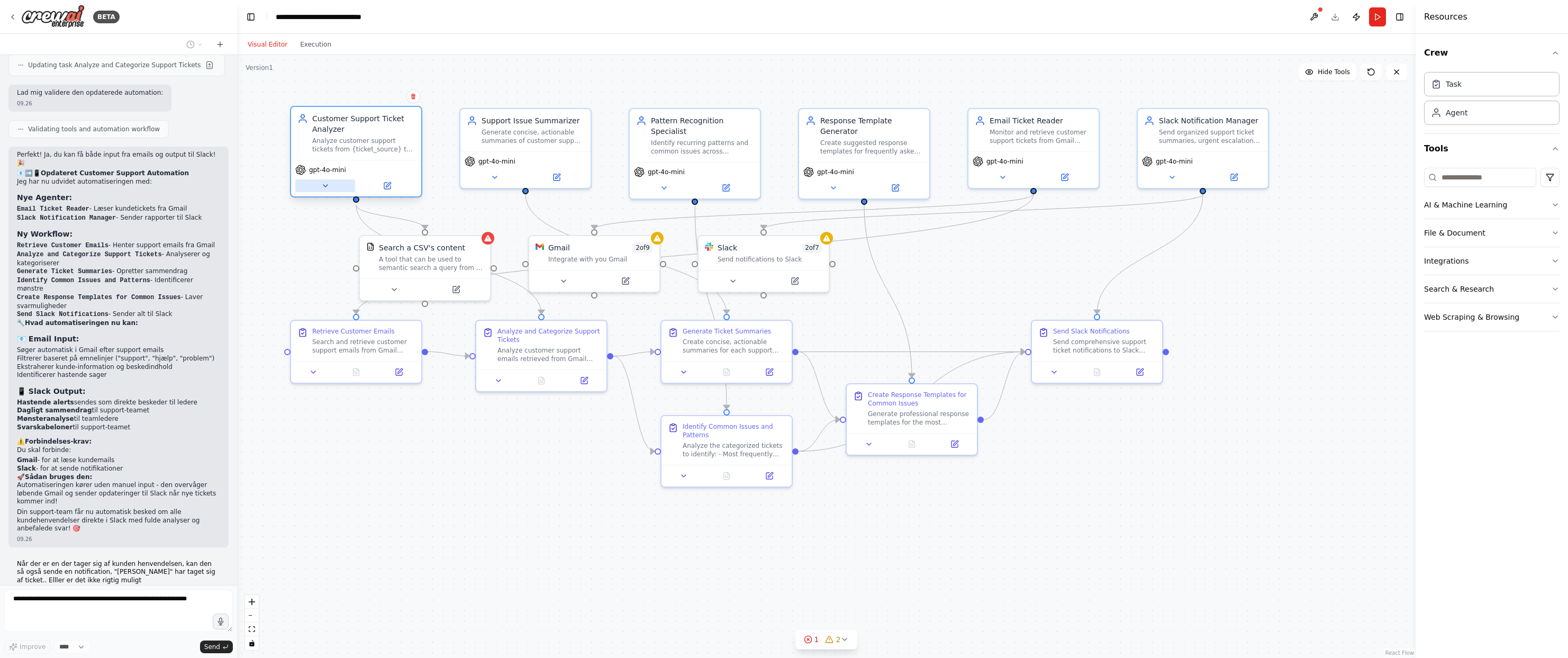
click at [329, 189] on button at bounding box center [325, 186] width 60 height 13
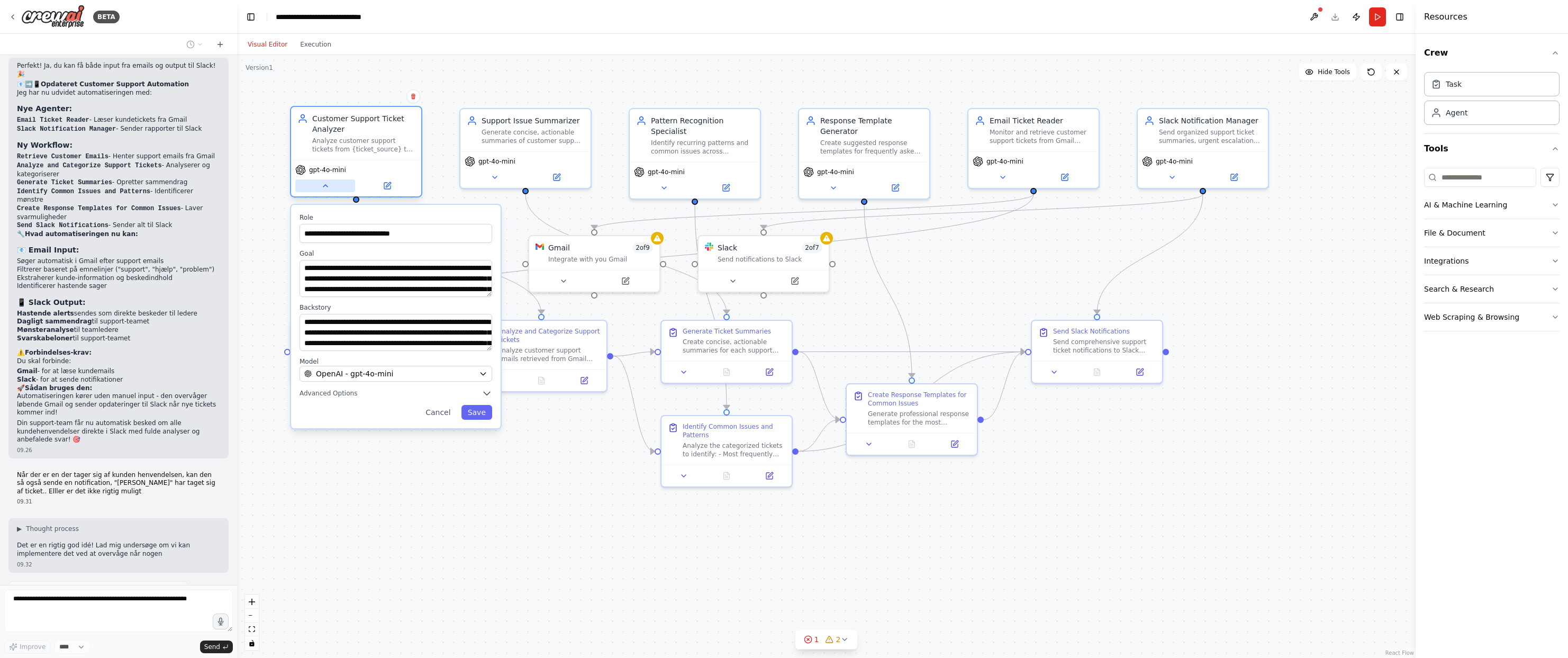
scroll to position [1820, 0]
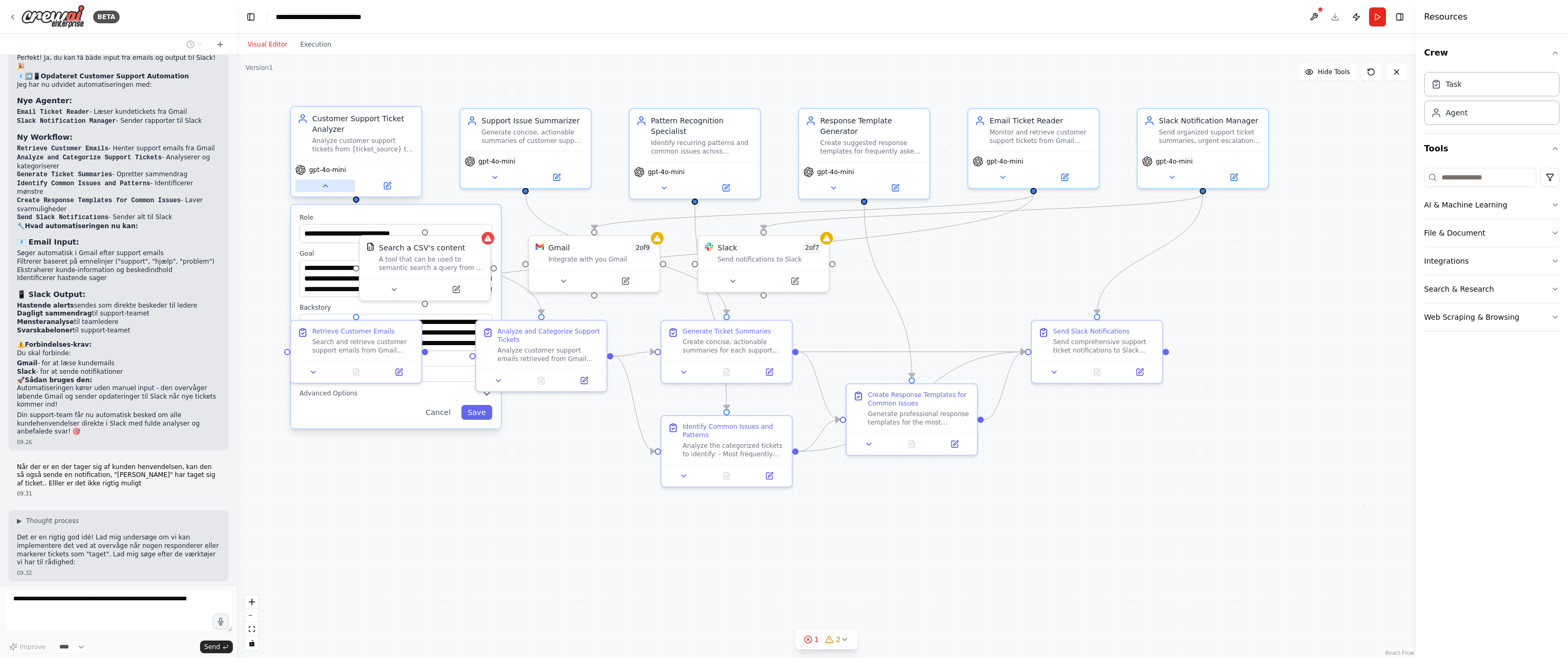
click at [329, 185] on icon at bounding box center [325, 185] width 9 height 9
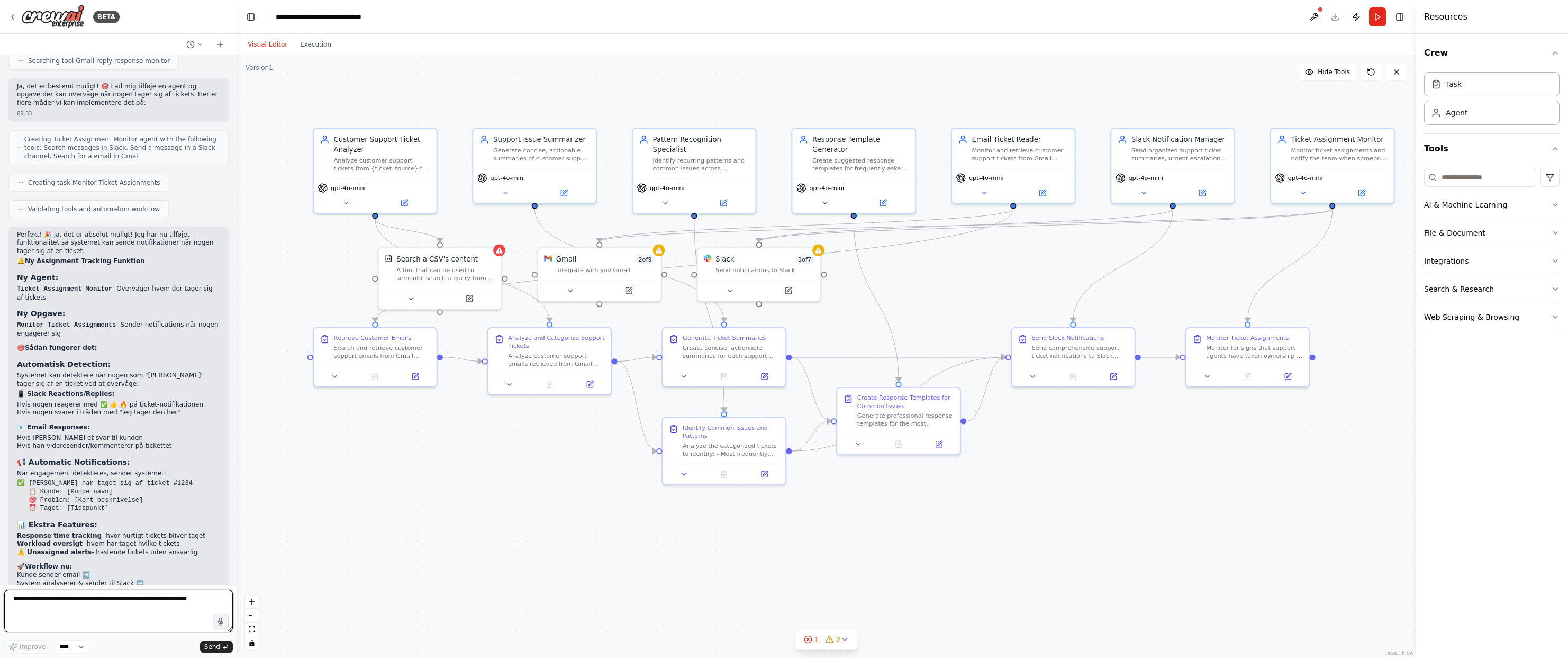
scroll to position [2384, 0]
click at [647, 255] on span "2 of 9" at bounding box center [645, 257] width 20 height 10
click at [643, 260] on span "2 of 9" at bounding box center [645, 257] width 20 height 10
click at [640, 262] on div "Gmail 2 of 9 Integrate with you Gmail" at bounding box center [606, 262] width 99 height 20
click at [564, 293] on button at bounding box center [570, 288] width 56 height 12
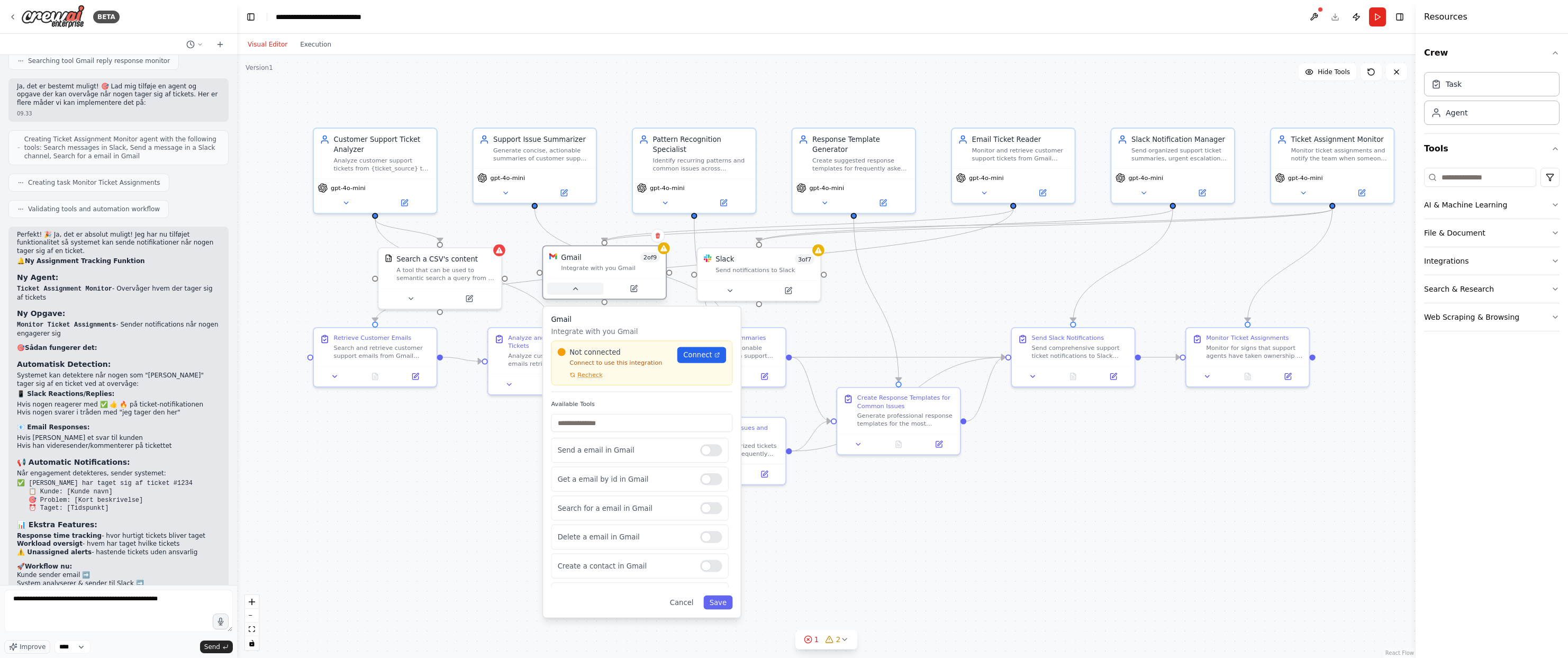
click at [564, 292] on button at bounding box center [575, 288] width 56 height 12
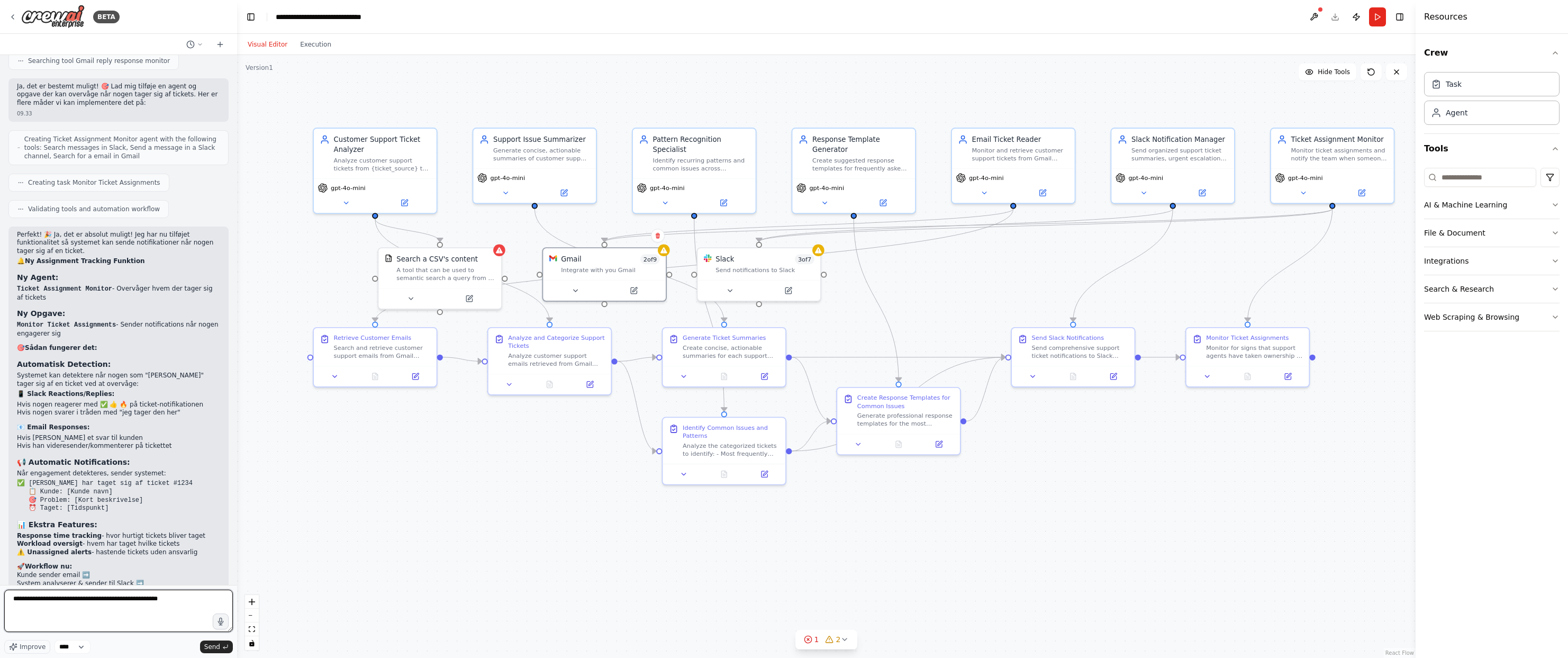
click at [189, 593] on textarea "**********" at bounding box center [118, 610] width 228 height 42
click at [188, 600] on textarea "**********" at bounding box center [118, 610] width 228 height 42
type textarea "**********"
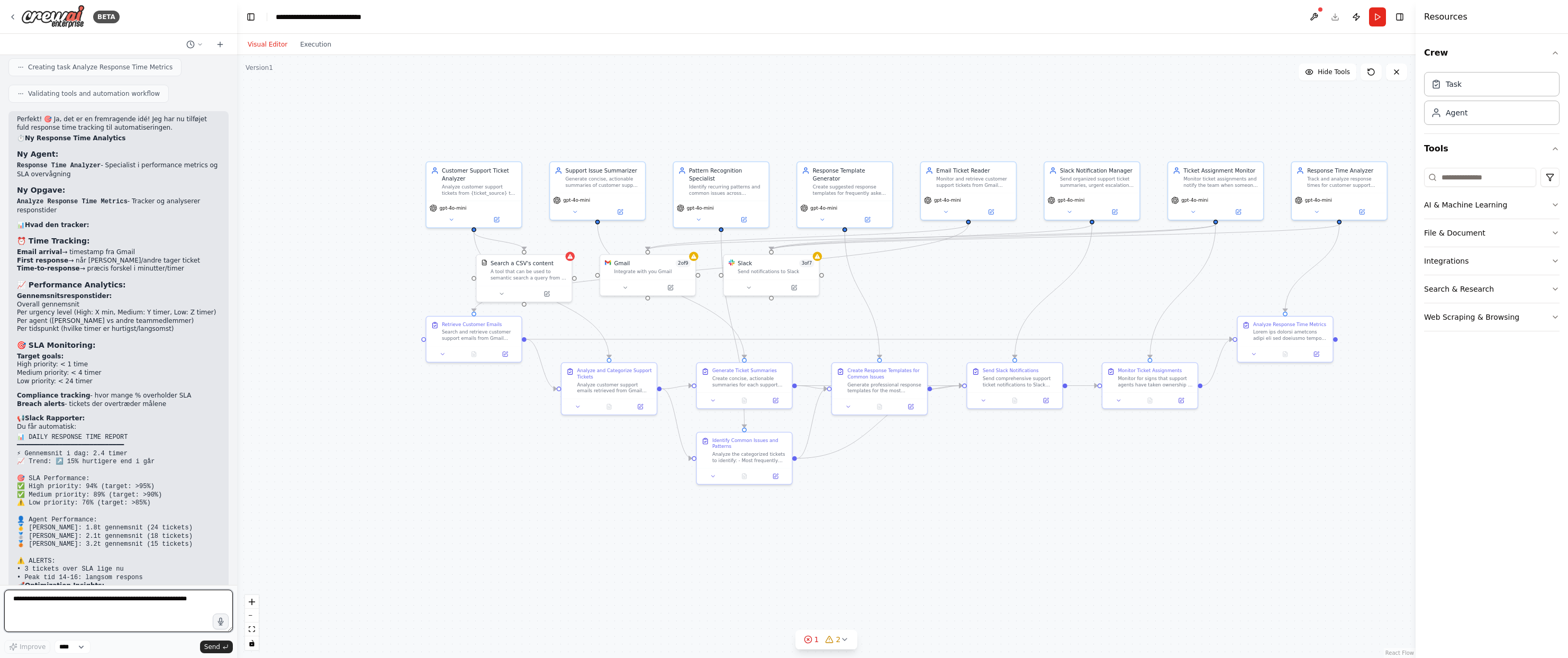
scroll to position [3153, 0]
click at [1546, 287] on button "Search & Research" at bounding box center [1491, 289] width 136 height 27
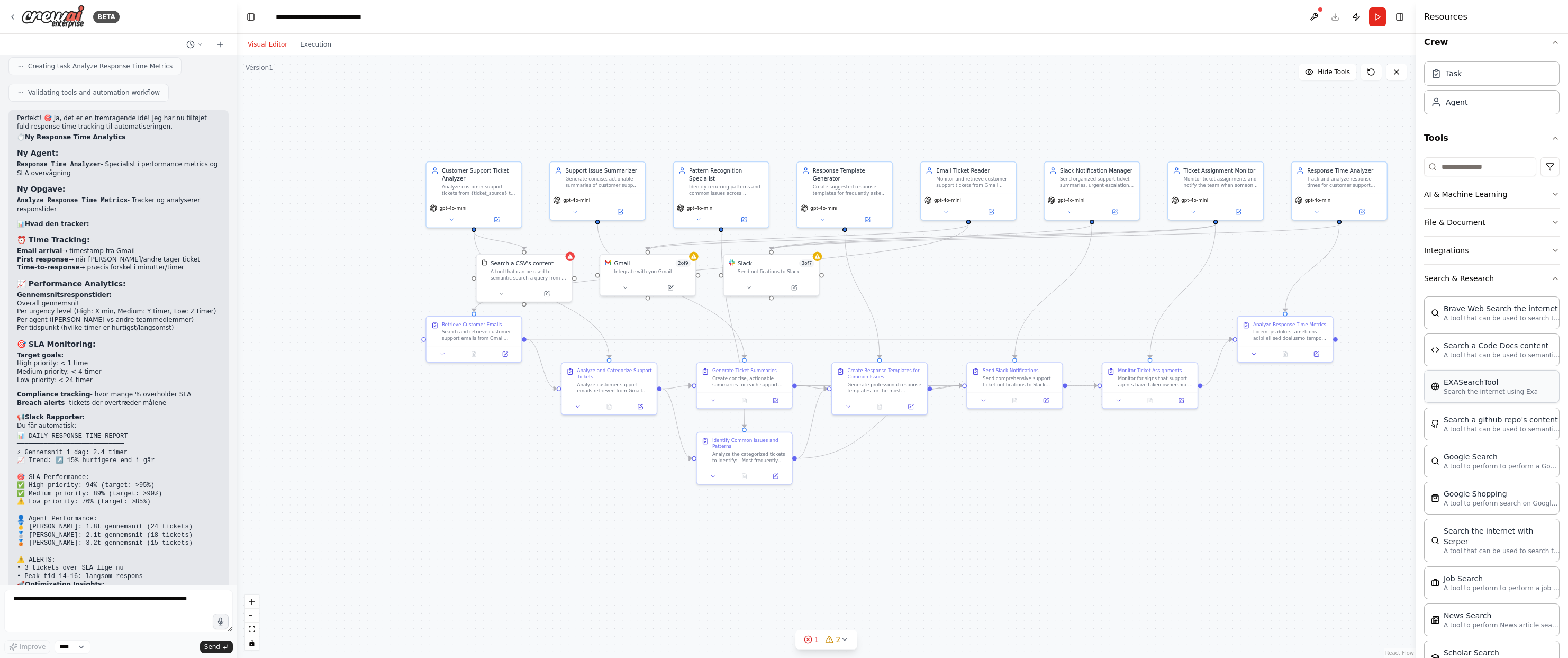
scroll to position [0, 0]
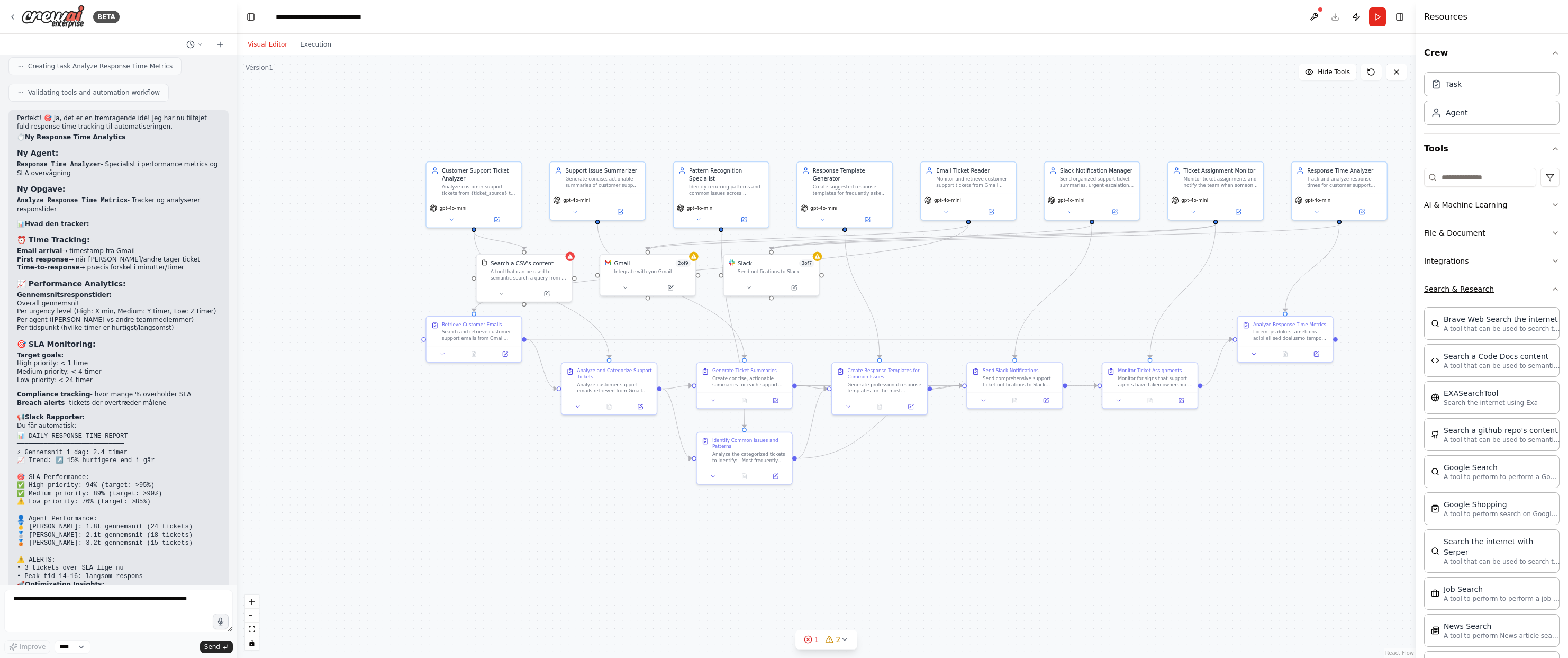
click at [1552, 291] on icon "button" at bounding box center [1554, 289] width 9 height 9
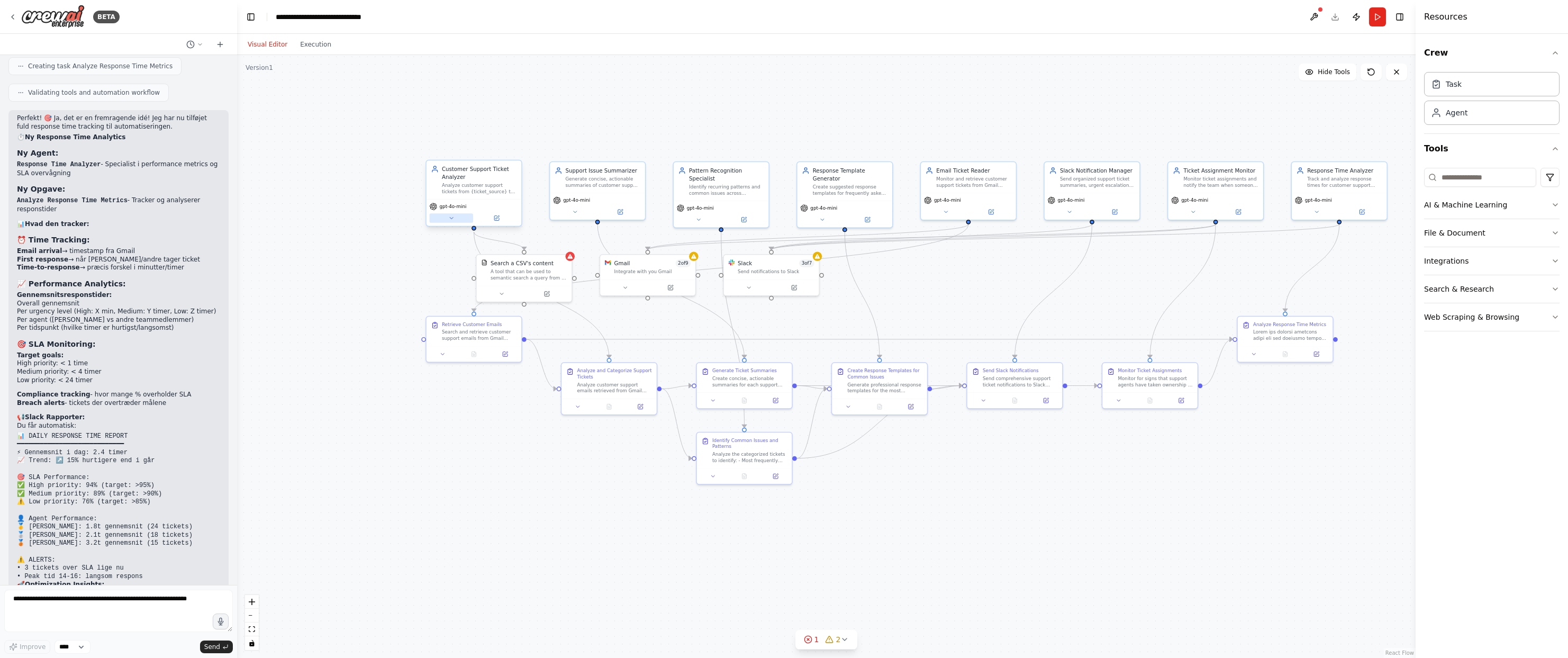
click at [451, 220] on icon at bounding box center [451, 218] width 6 height 6
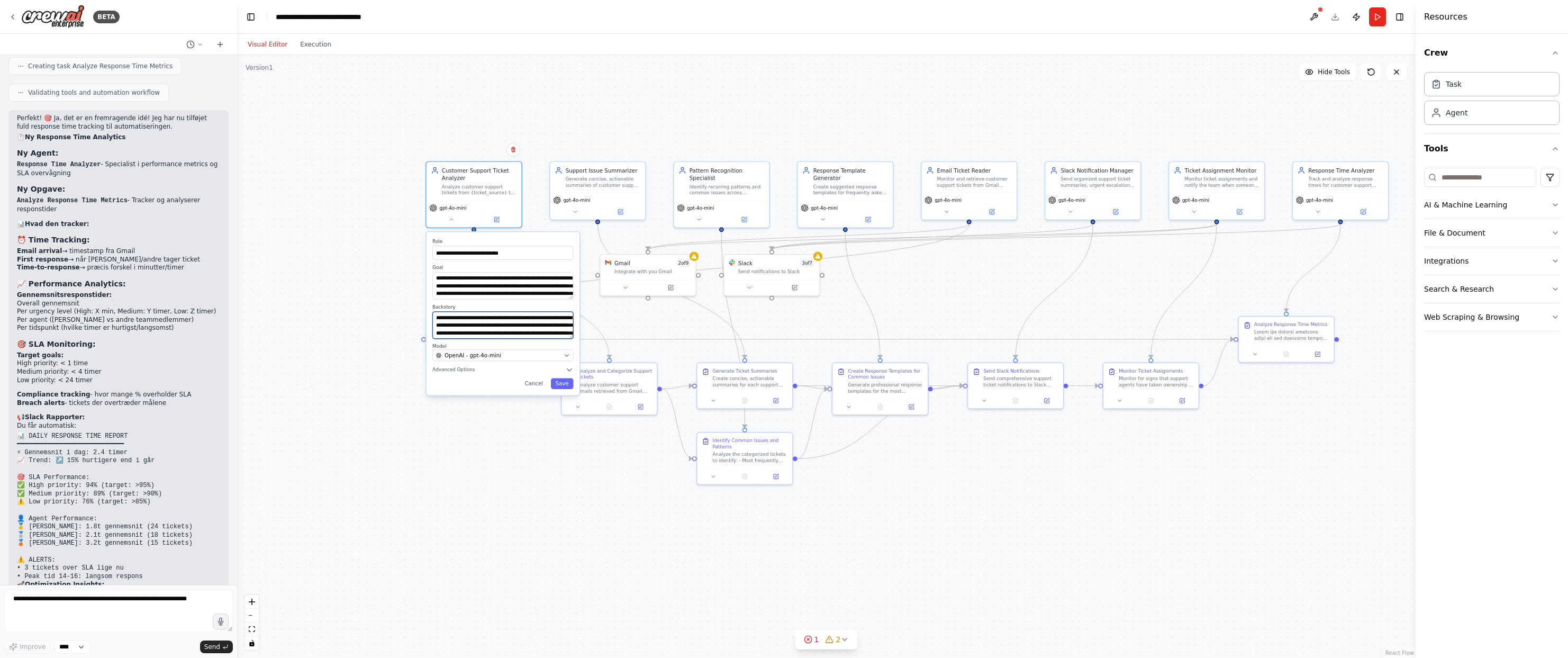
click at [533, 328] on textarea "**********" at bounding box center [502, 325] width 141 height 27
click at [556, 333] on textarea "**********" at bounding box center [503, 324] width 137 height 26
click at [410, 553] on div ".deletable-edge-delete-btn { width: 20px; height: 20px; border: 0px solid #ffff…" at bounding box center [826, 356] width 1178 height 603
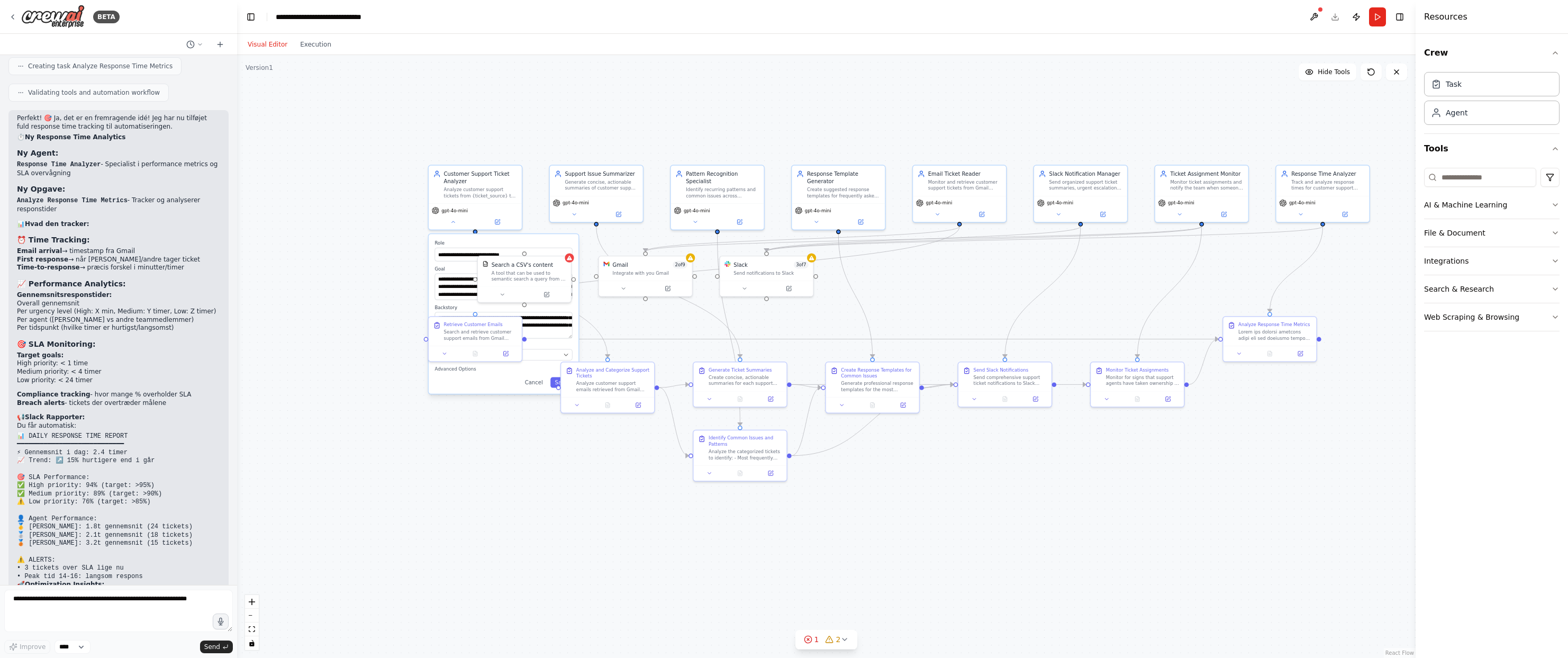
click at [513, 448] on div ".deletable-edge-delete-btn { width: 20px; height: 20px; border: 0px solid #ffff…" at bounding box center [826, 356] width 1178 height 603
click at [515, 446] on div ".deletable-edge-delete-btn { width: 20px; height: 20px; border: 0px solid #ffff…" at bounding box center [826, 356] width 1178 height 603
click at [453, 224] on button at bounding box center [453, 220] width 43 height 9
click at [741, 291] on icon at bounding box center [741, 291] width 6 height 6
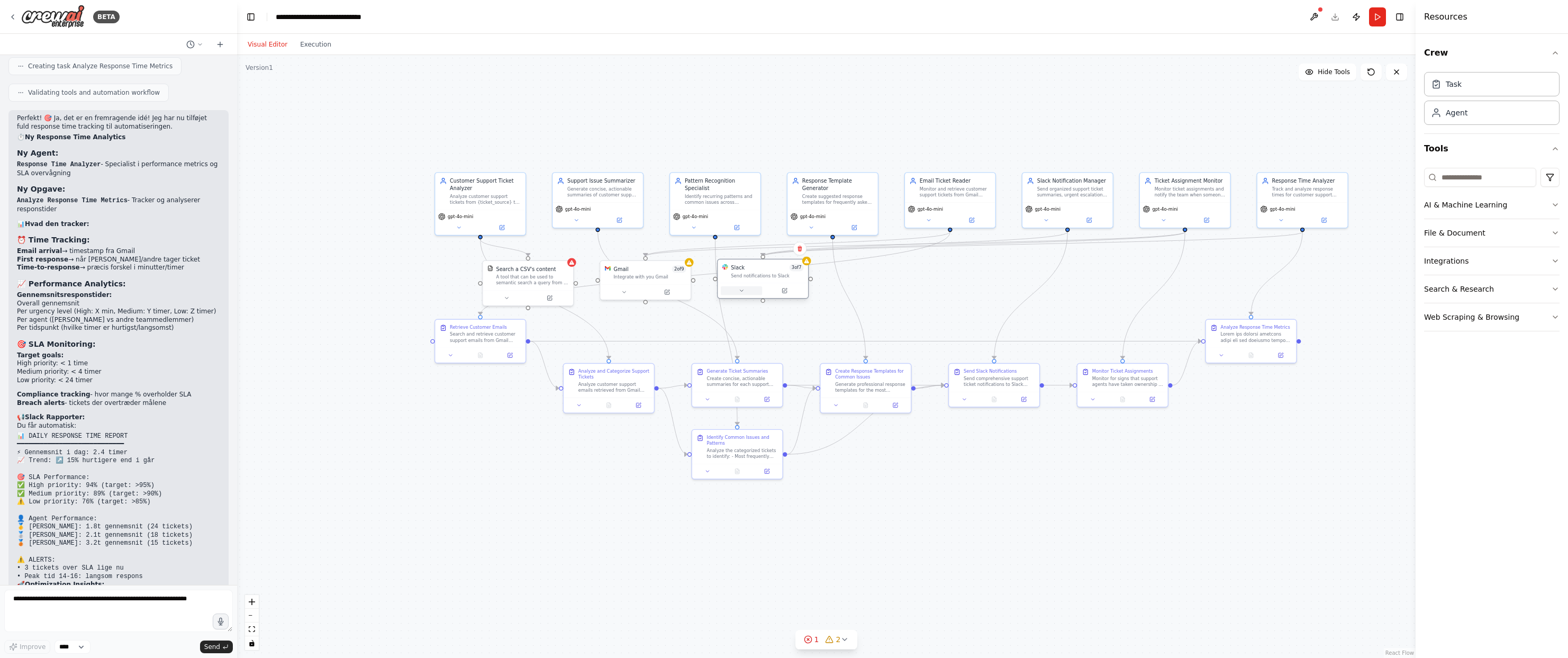
click at [741, 291] on icon at bounding box center [741, 291] width 3 height 2
click at [244, 17] on button "Toggle Left Sidebar" at bounding box center [251, 17] width 15 height 15
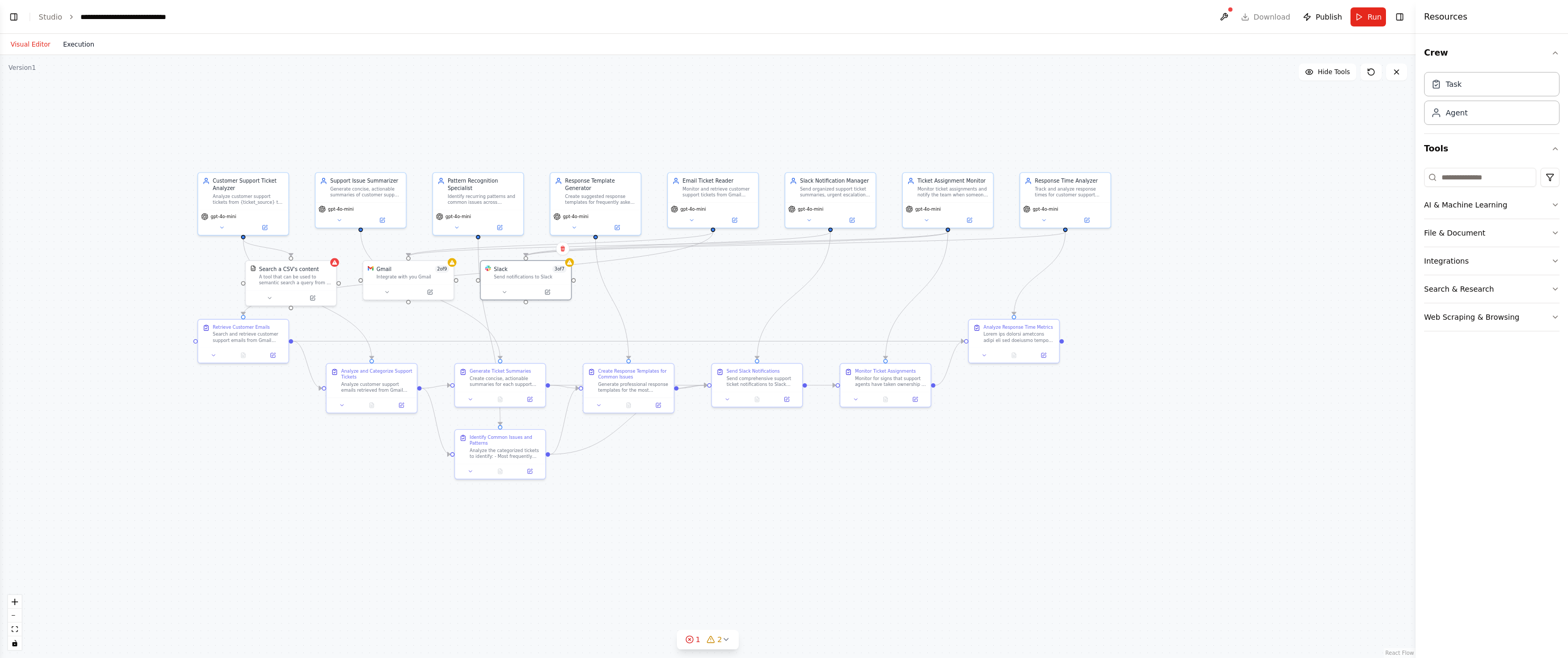
click at [80, 42] on button "Execution" at bounding box center [78, 45] width 44 height 13
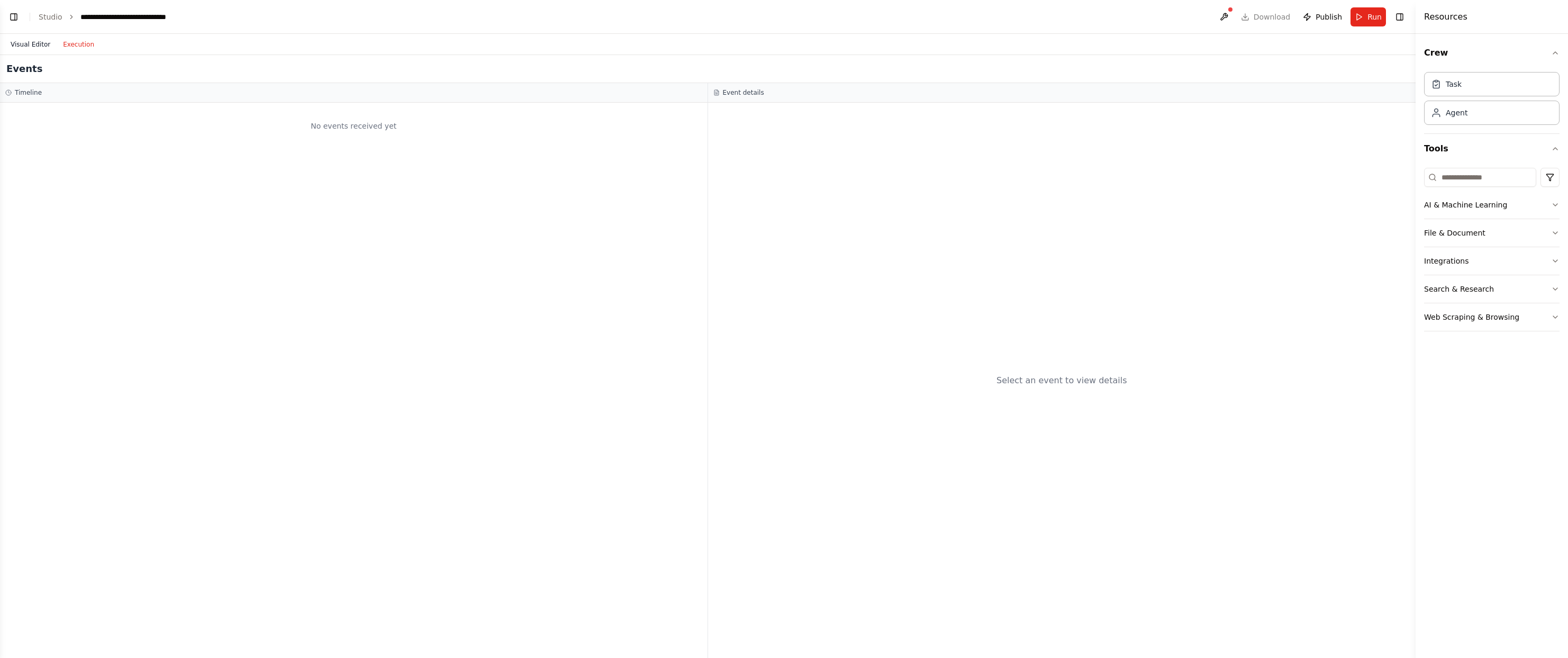
click at [22, 46] on button "Visual Editor" at bounding box center [30, 45] width 53 height 13
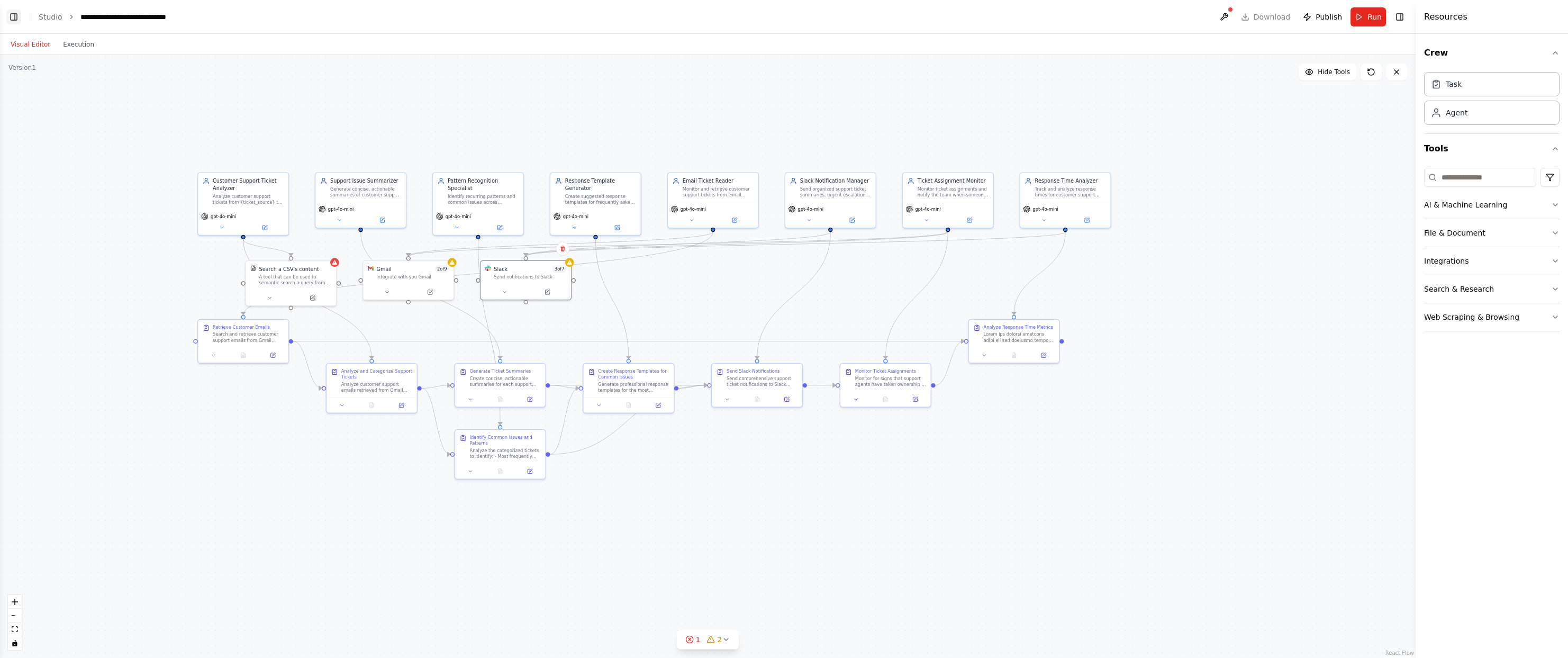
click at [18, 16] on button "Toggle Left Sidebar" at bounding box center [14, 17] width 15 height 15
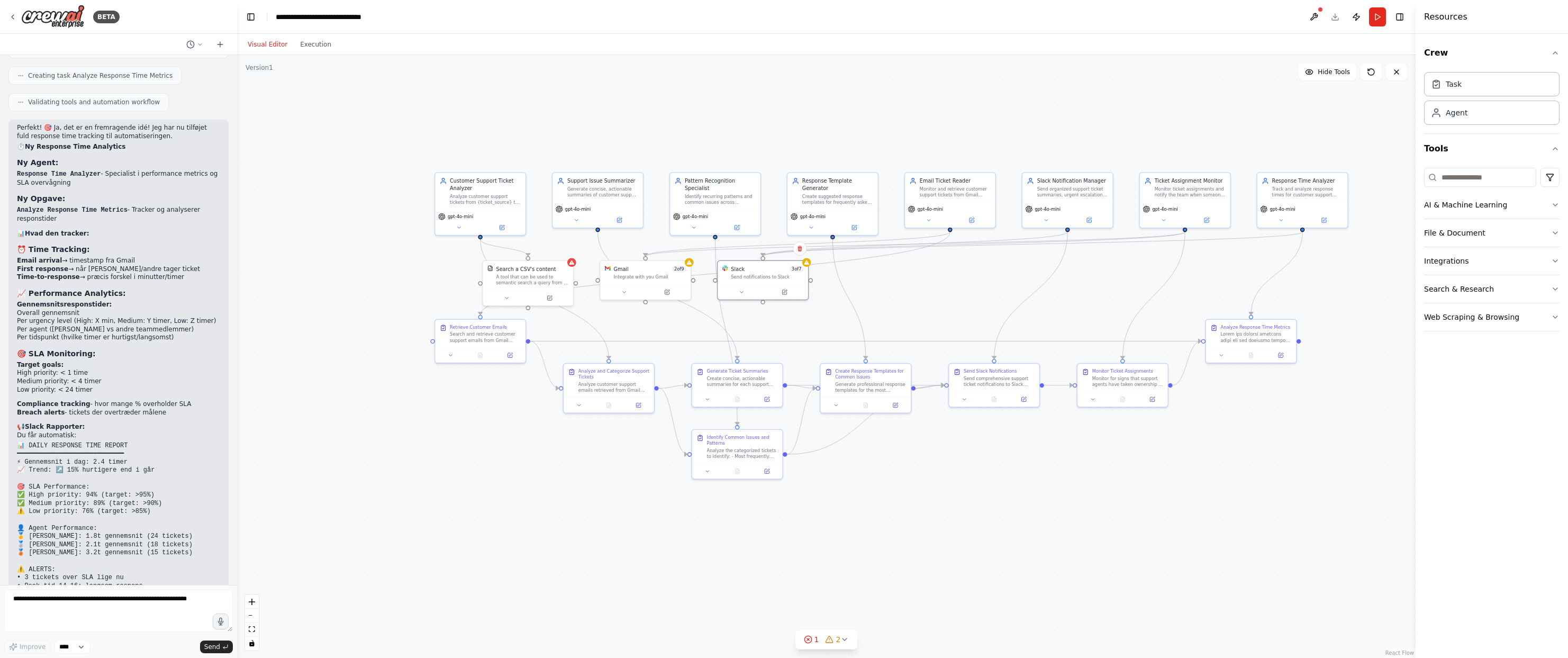
scroll to position [3154, 0]
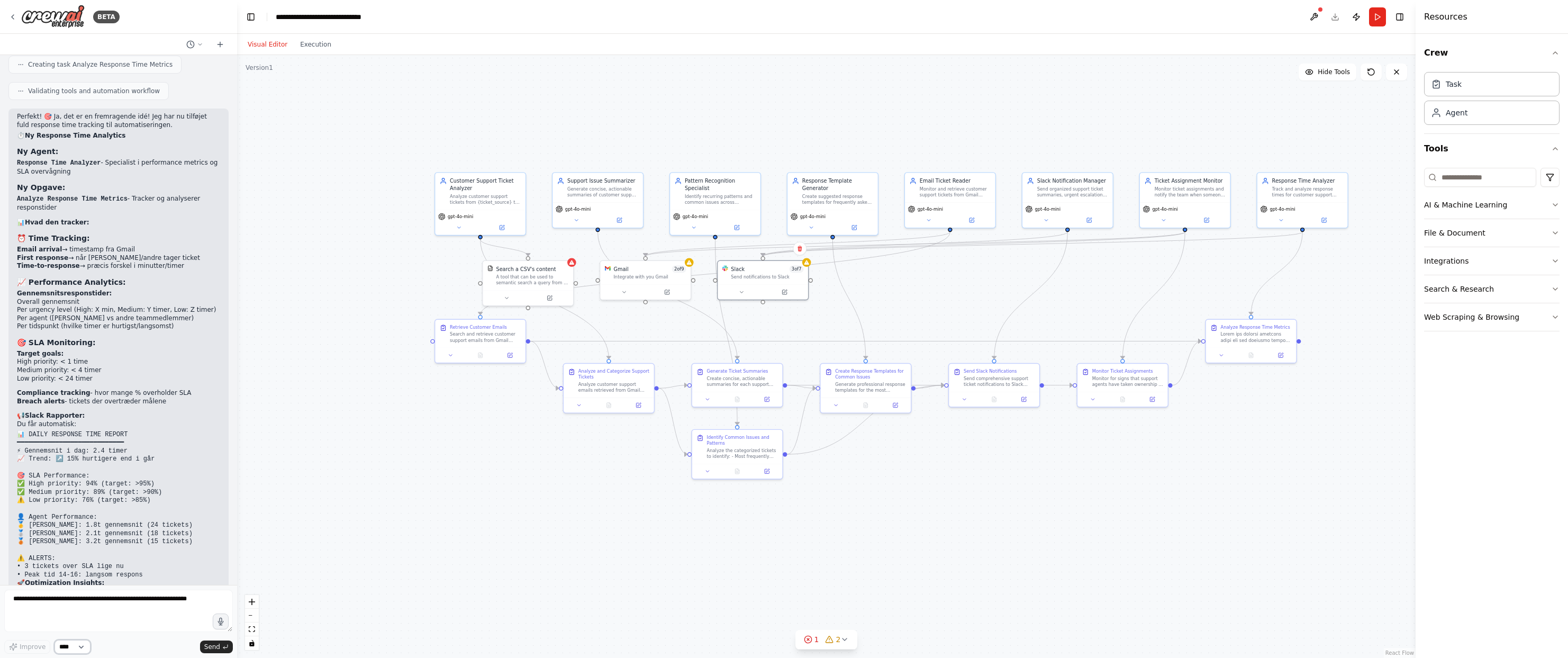
click at [82, 648] on select "****" at bounding box center [72, 646] width 36 height 14
click at [116, 609] on textarea at bounding box center [118, 610] width 228 height 42
click at [840, 633] on button "1 2" at bounding box center [826, 640] width 62 height 20
click at [9, 17] on icon at bounding box center [13, 17] width 9 height 9
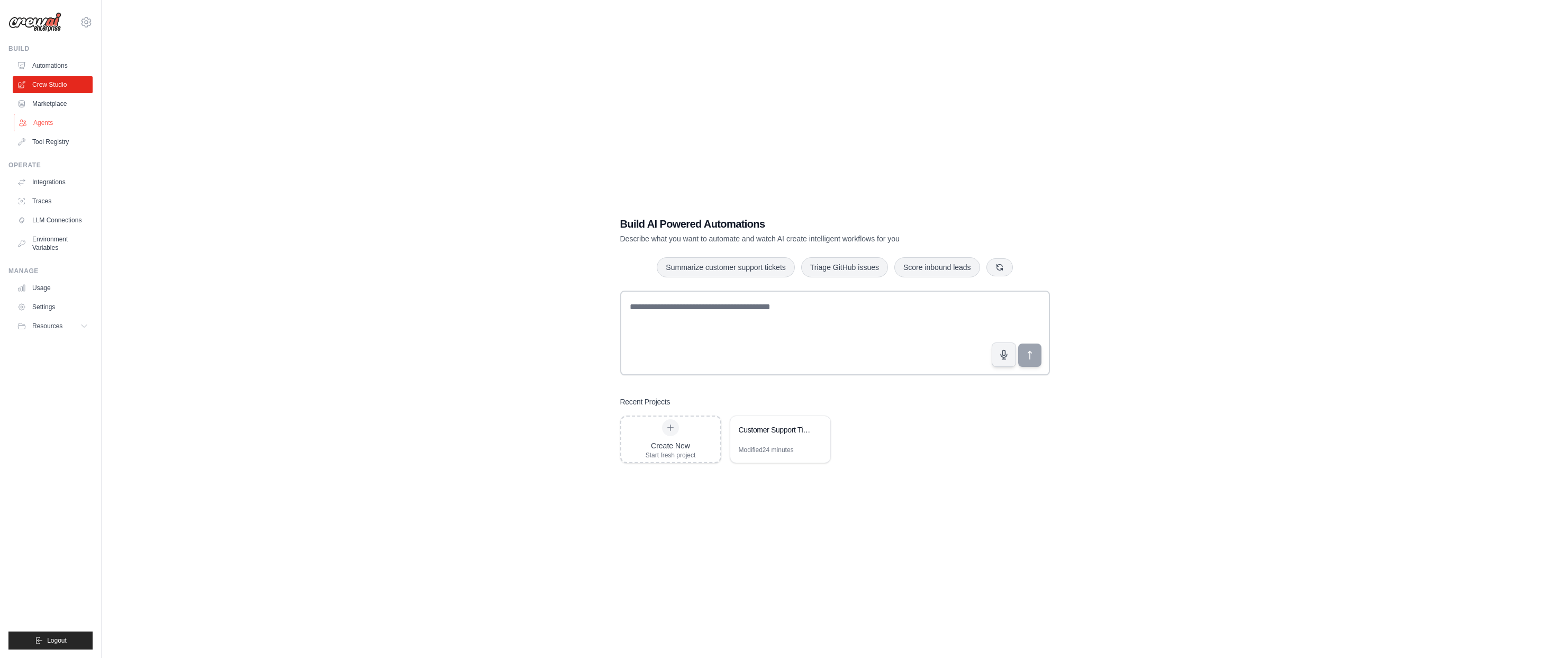
click at [46, 117] on link "Agents" at bounding box center [53, 122] width 80 height 17
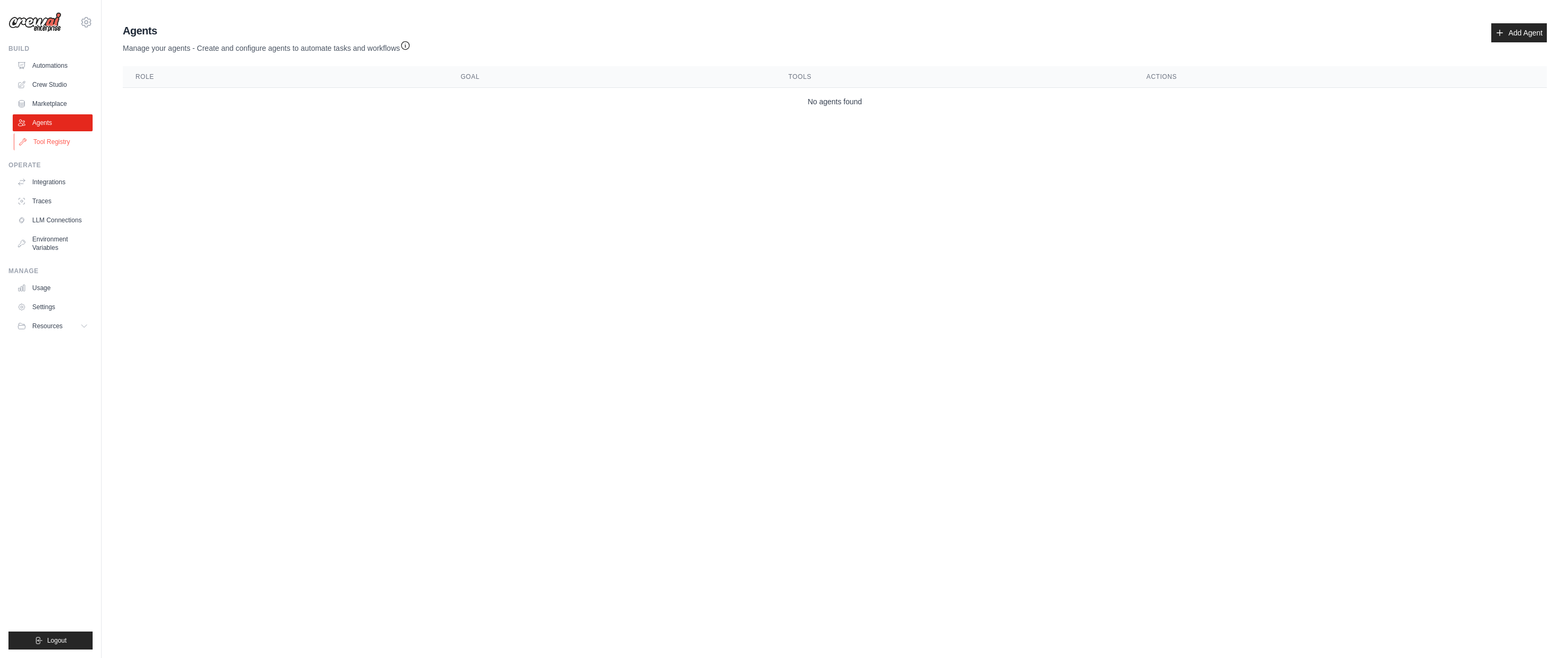
click at [50, 142] on link "Tool Registry" at bounding box center [53, 141] width 80 height 17
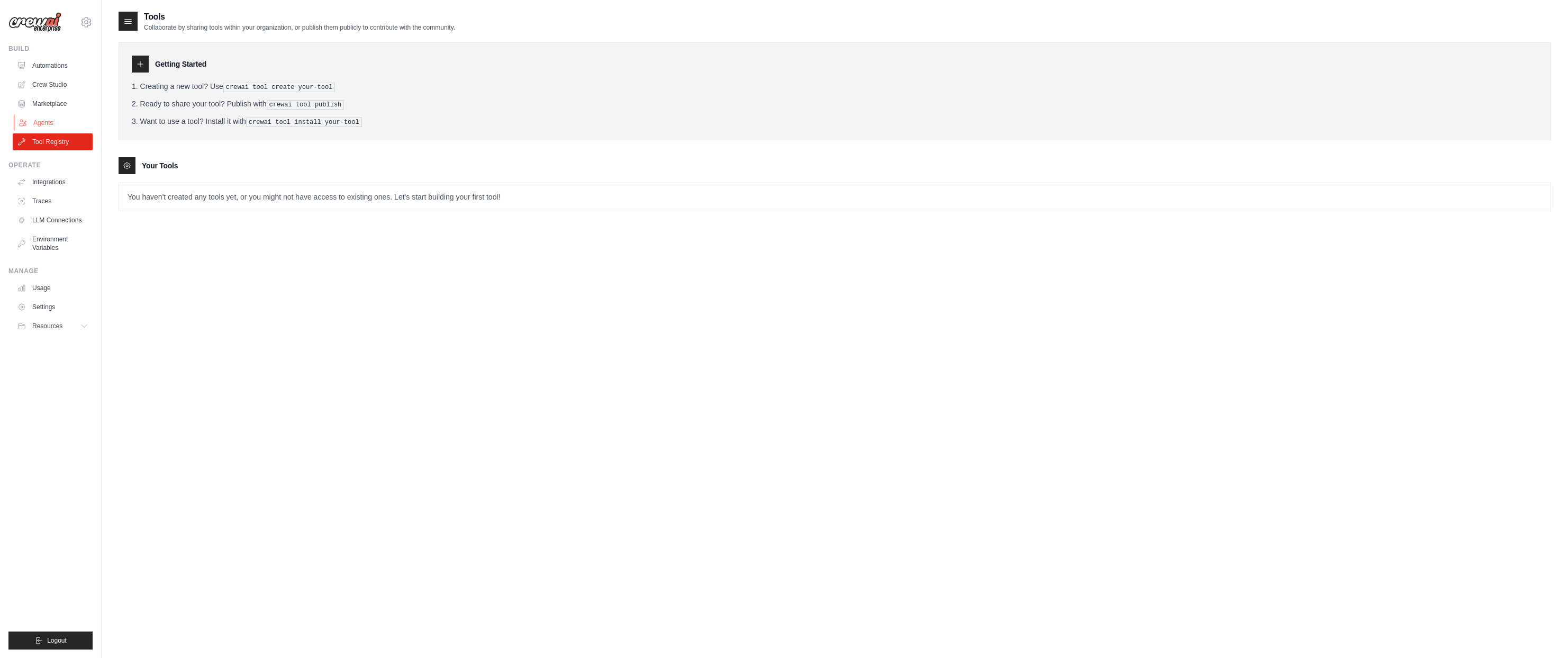
click at [52, 123] on link "Agents" at bounding box center [53, 122] width 80 height 17
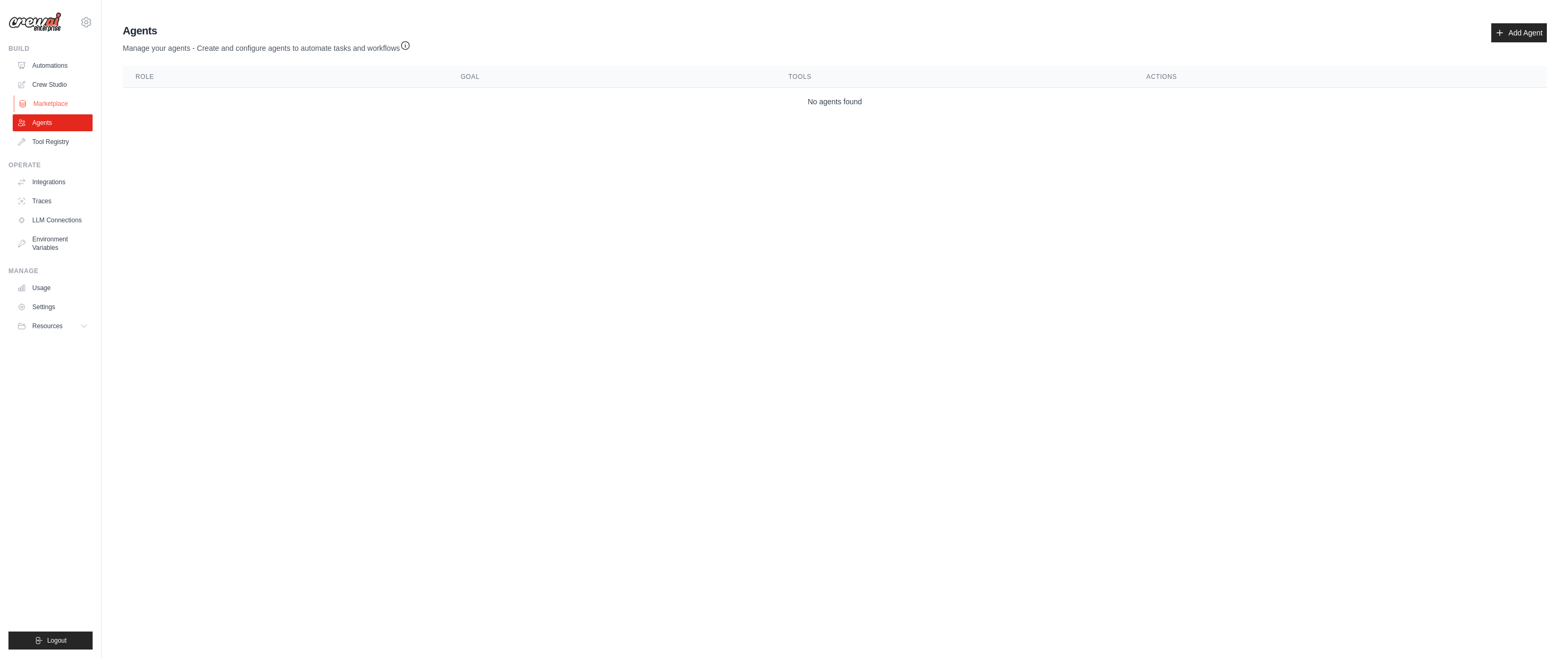
click at [38, 95] on link "Marketplace" at bounding box center [53, 103] width 80 height 17
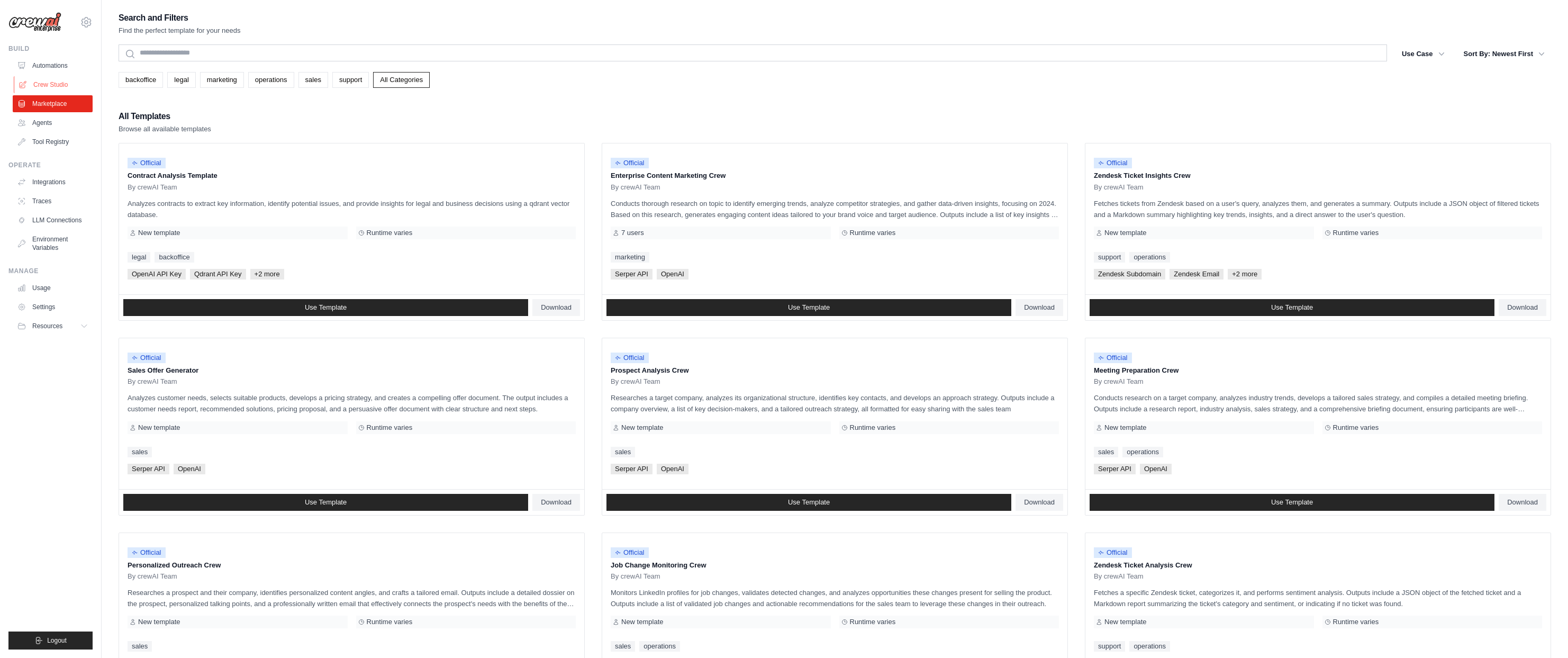
click at [38, 81] on link "Crew Studio" at bounding box center [53, 84] width 80 height 17
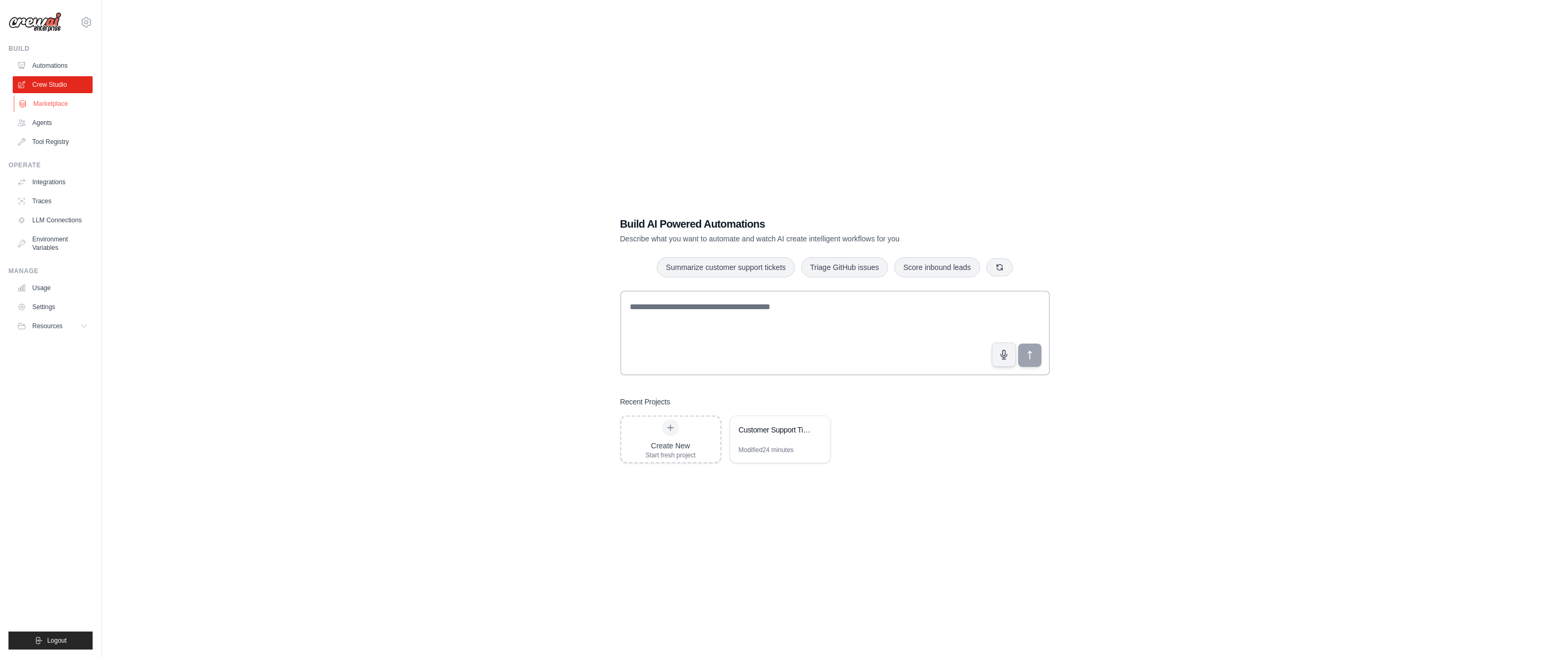
click at [46, 108] on link "Marketplace" at bounding box center [53, 103] width 80 height 17
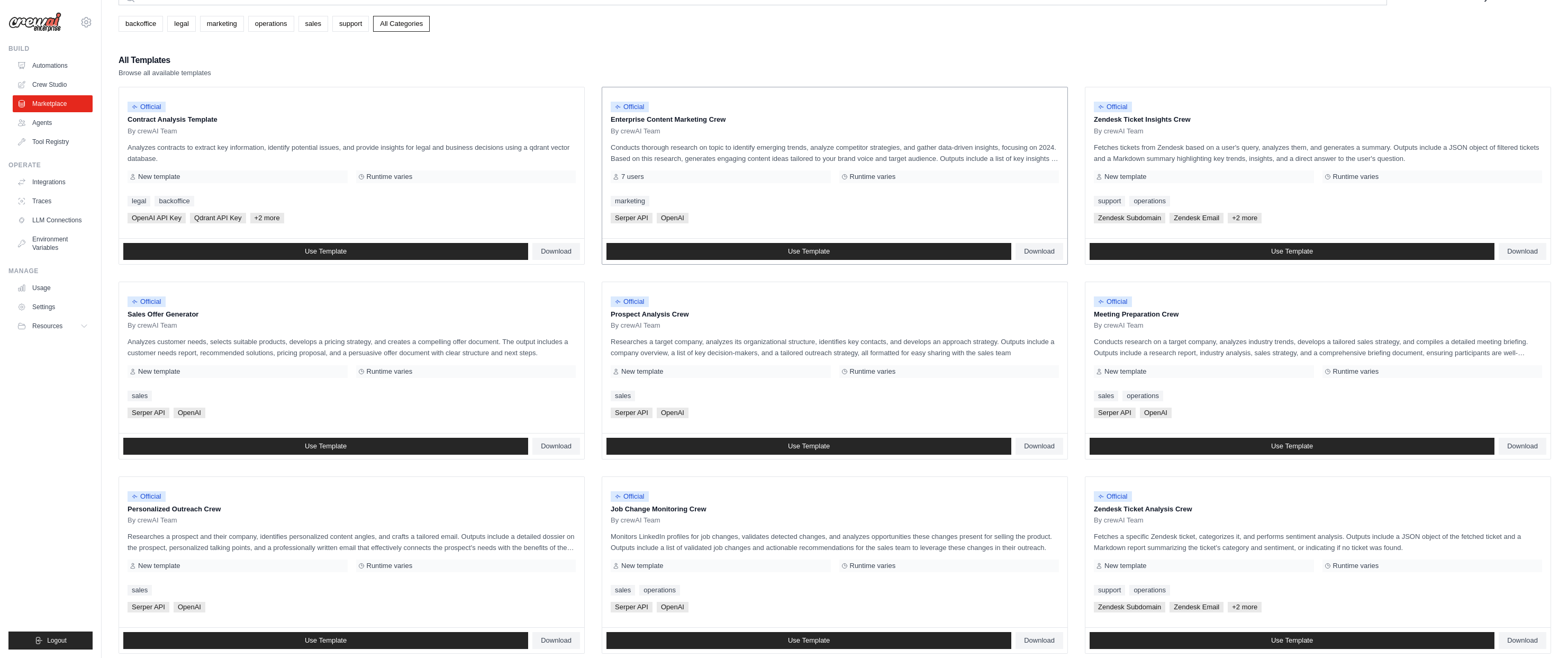
scroll to position [56, 0]
click at [1297, 145] on p "Fetches tickets from Zendesk based on a user's query, analyzes them, and genera…" at bounding box center [1317, 153] width 448 height 22
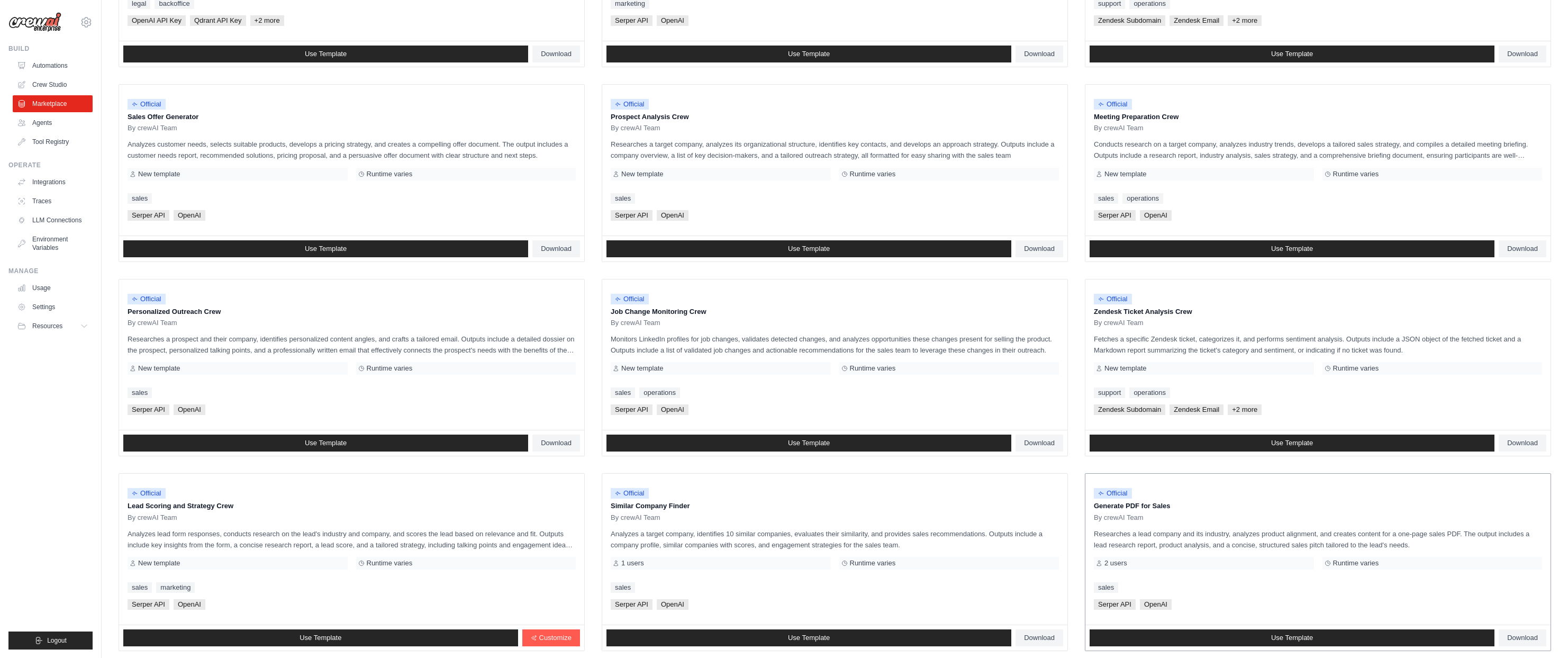
scroll to position [323, 0]
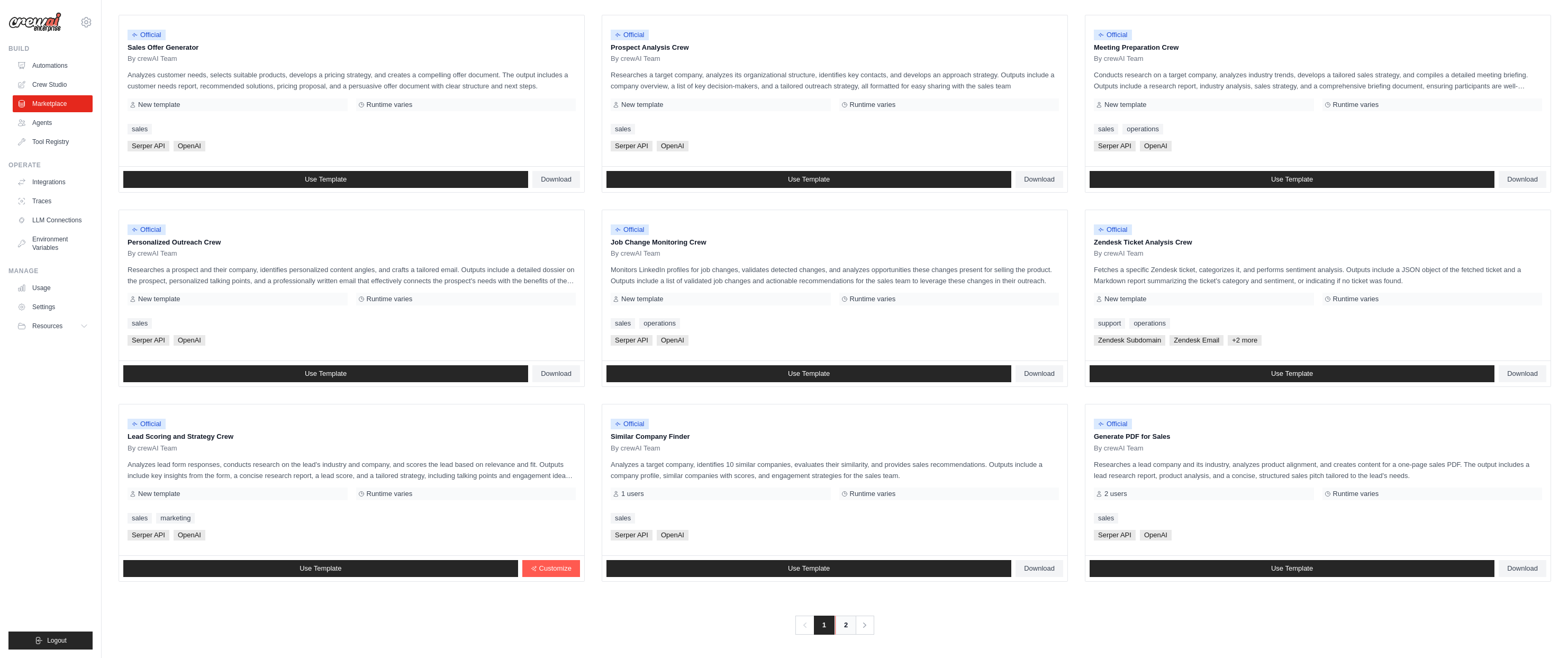
click at [841, 625] on link "2" at bounding box center [845, 625] width 22 height 19
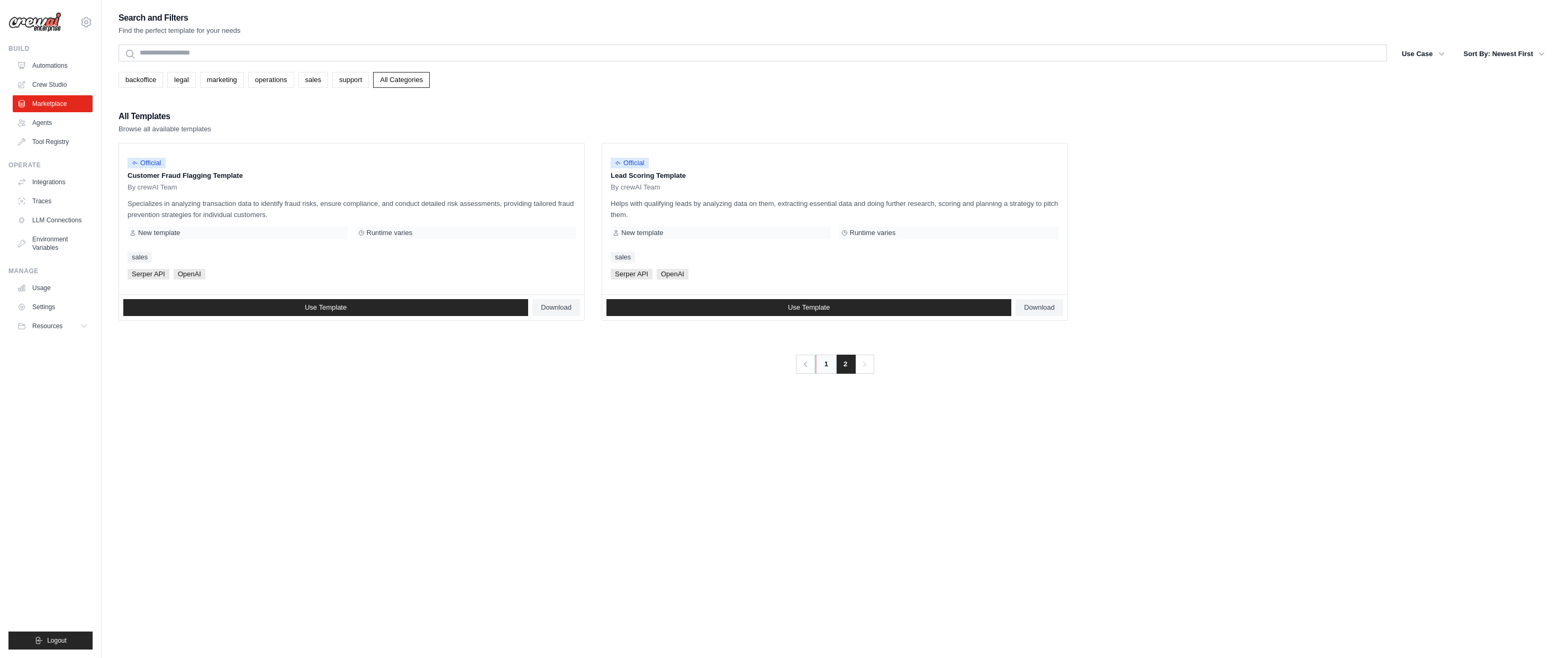
click at [824, 363] on link "1" at bounding box center [826, 364] width 22 height 19
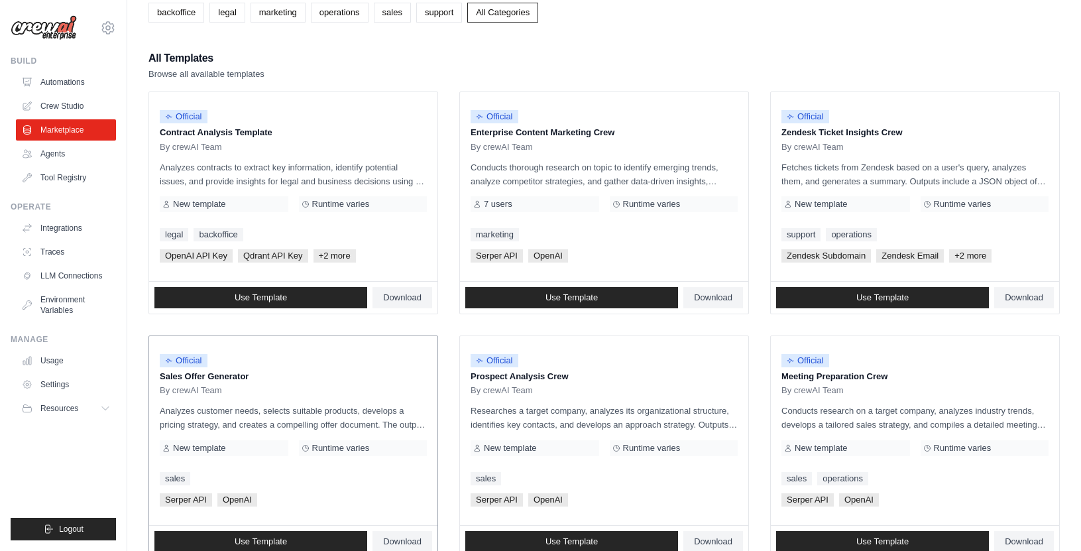
scroll to position [71, 0]
